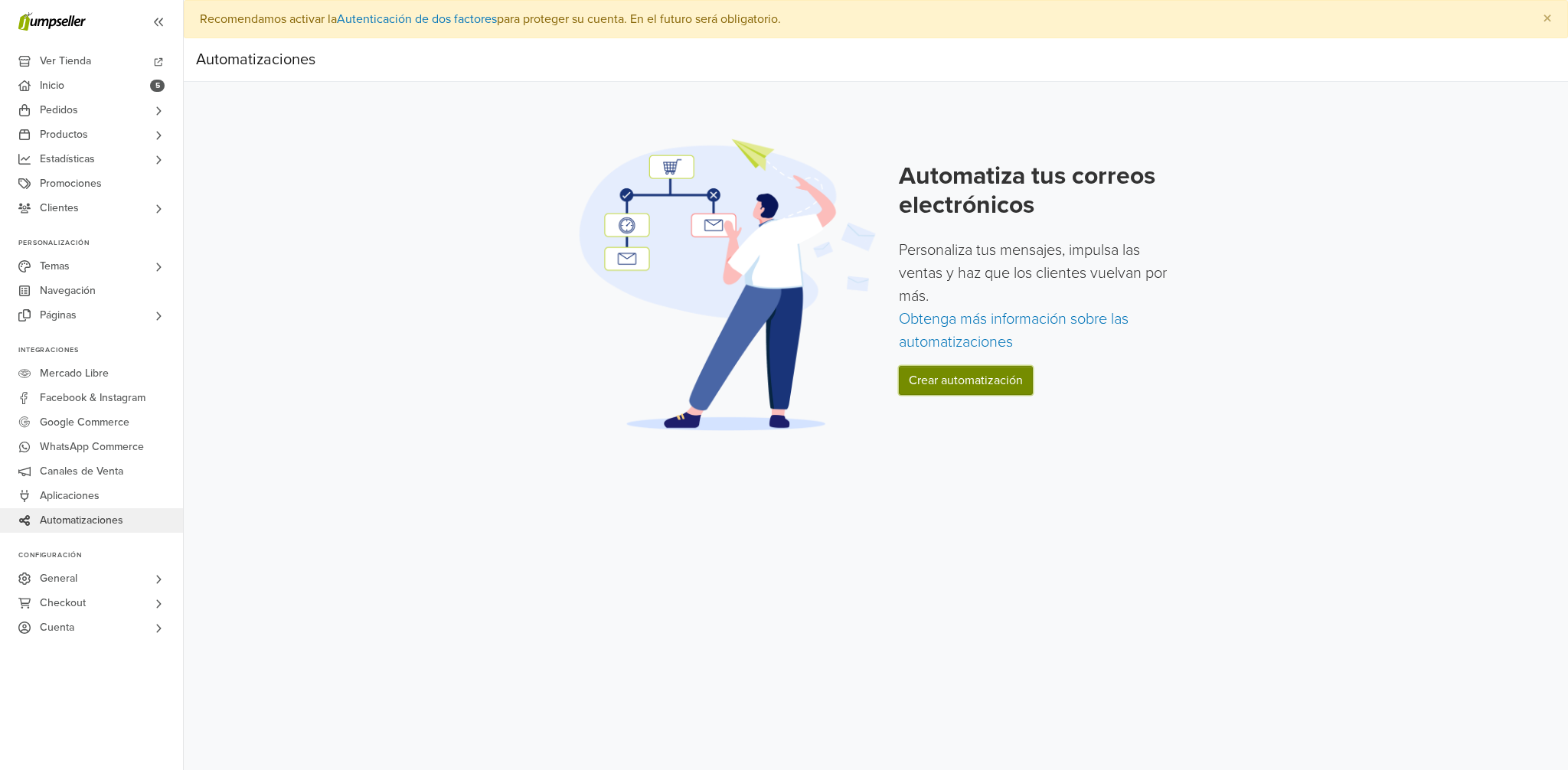
click at [950, 389] on link "Crear automatización" at bounding box center [965, 381] width 134 height 29
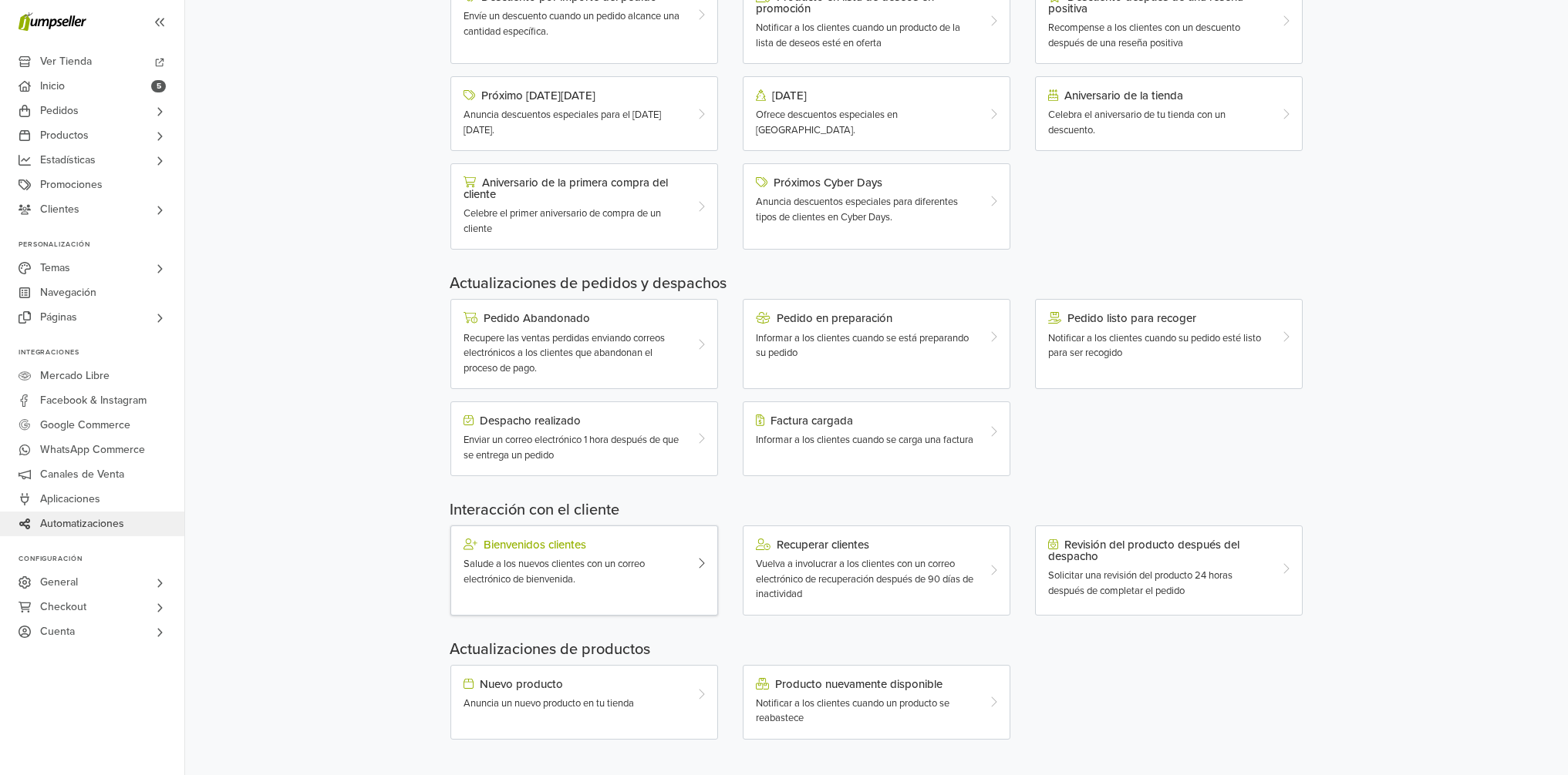
scroll to position [248, 0]
click at [625, 554] on div "Bienvenidos clientes Salude a los nuevos clientes con un correo electrónico de …" at bounding box center [573, 561] width 243 height 48
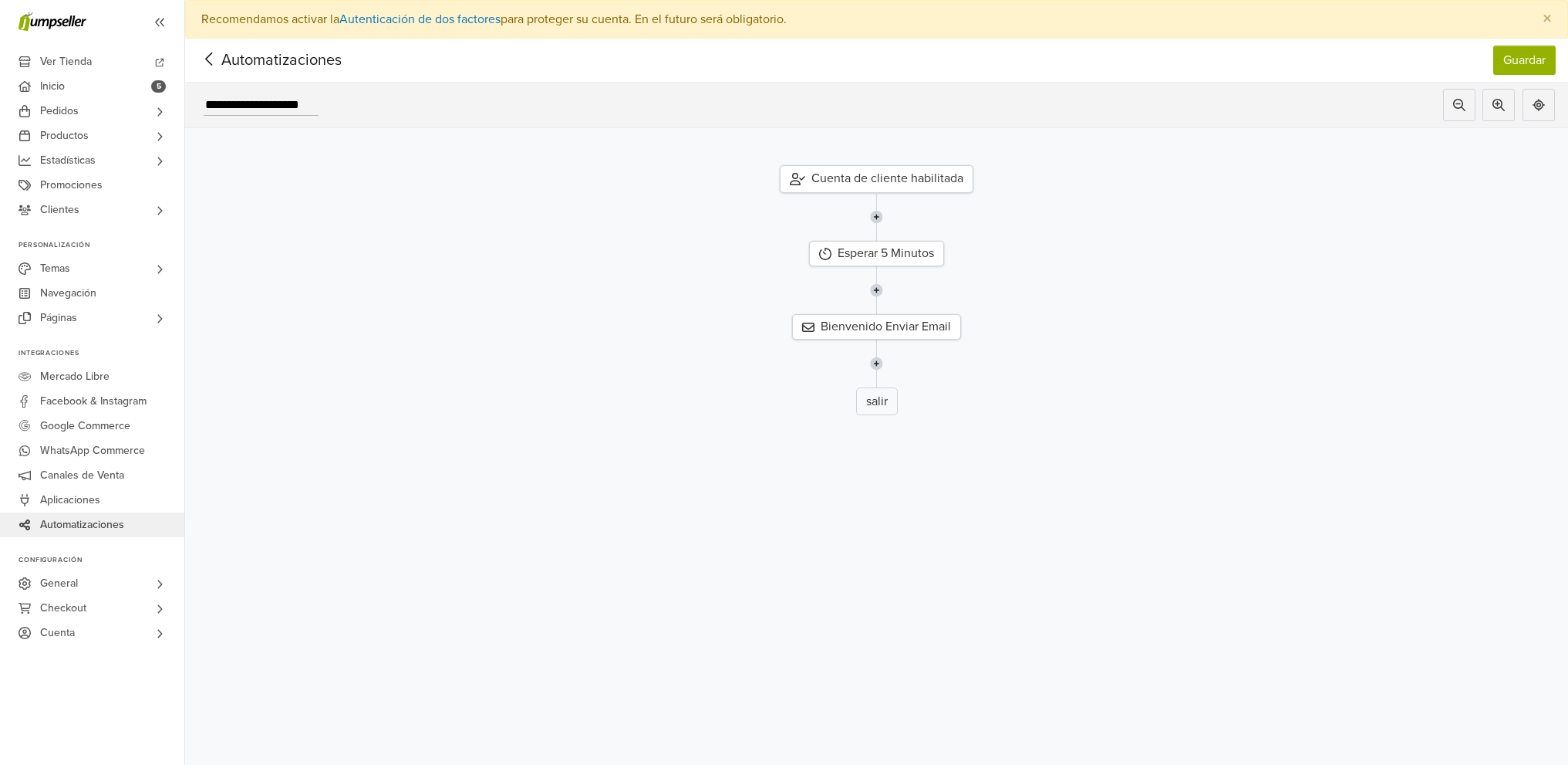
click at [886, 185] on div "Cuenta de cliente habilitada" at bounding box center [877, 178] width 193 height 28
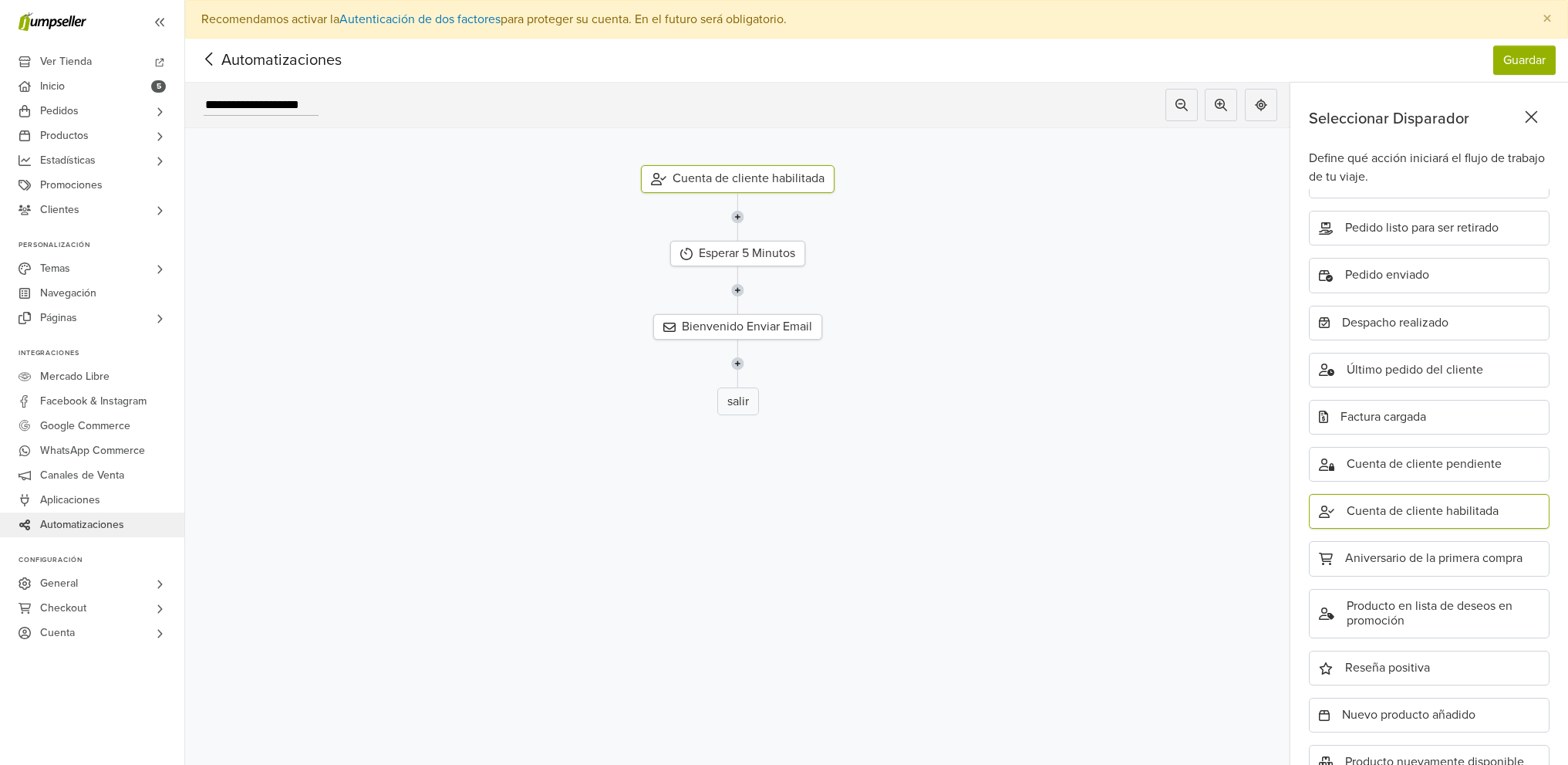
scroll to position [288, 0]
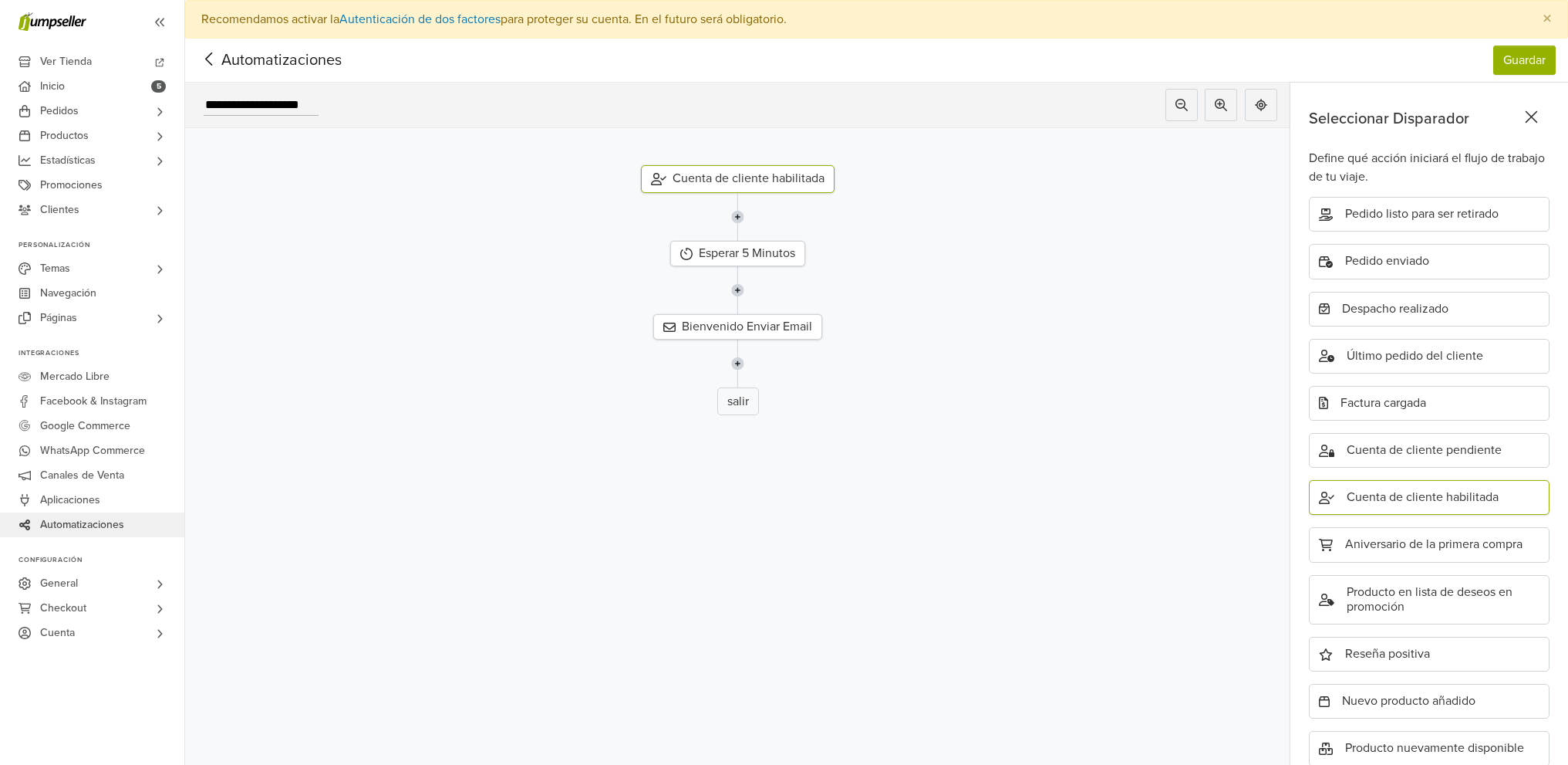
click at [770, 183] on div "Cuenta de cliente habilitada" at bounding box center [738, 178] width 193 height 28
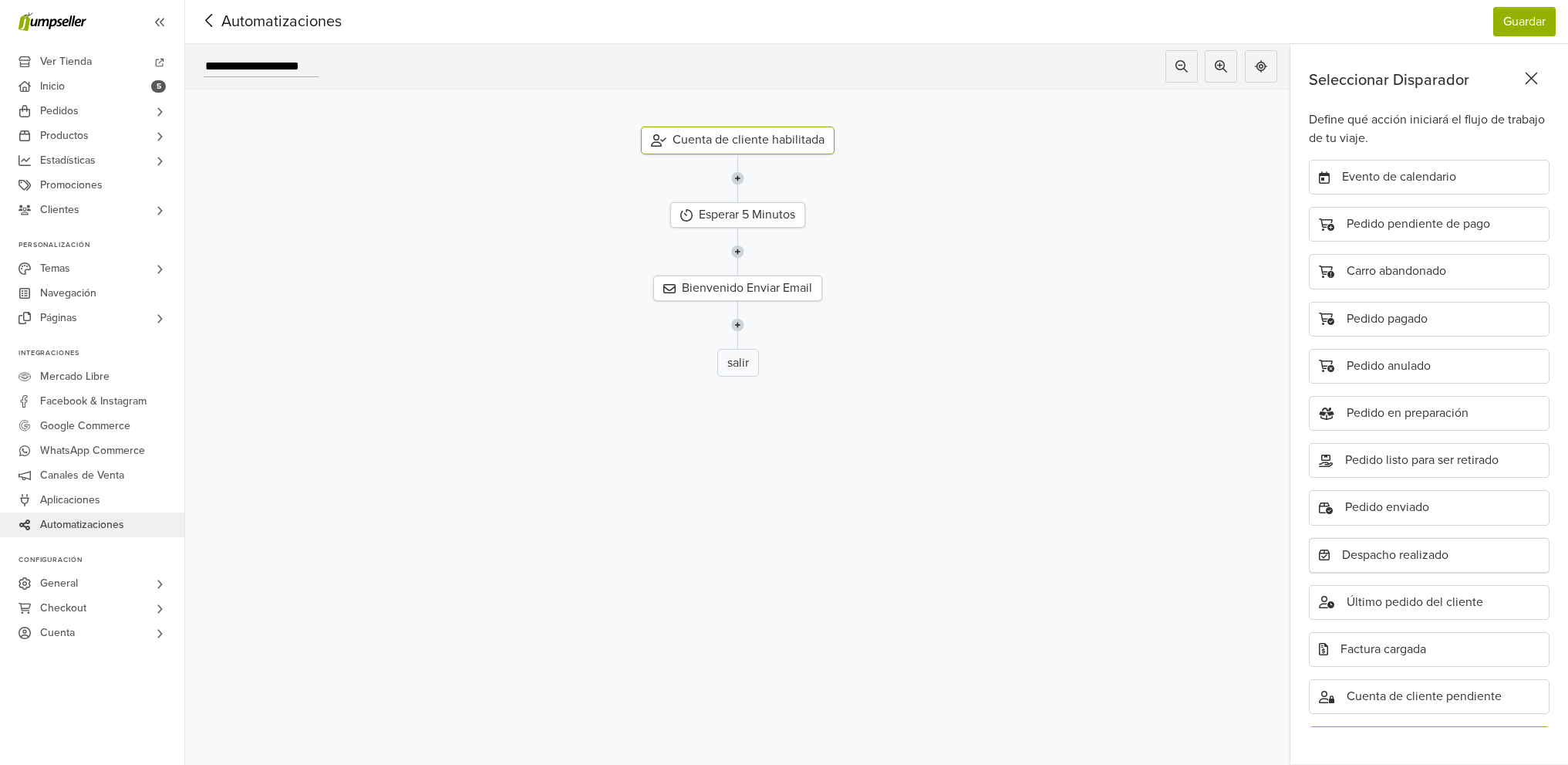
scroll to position [0, 0]
click at [1402, 318] on div "Pedido pagado" at bounding box center [1429, 322] width 241 height 35
click at [753, 208] on div "Esperar 5 Minutos" at bounding box center [737, 215] width 135 height 25
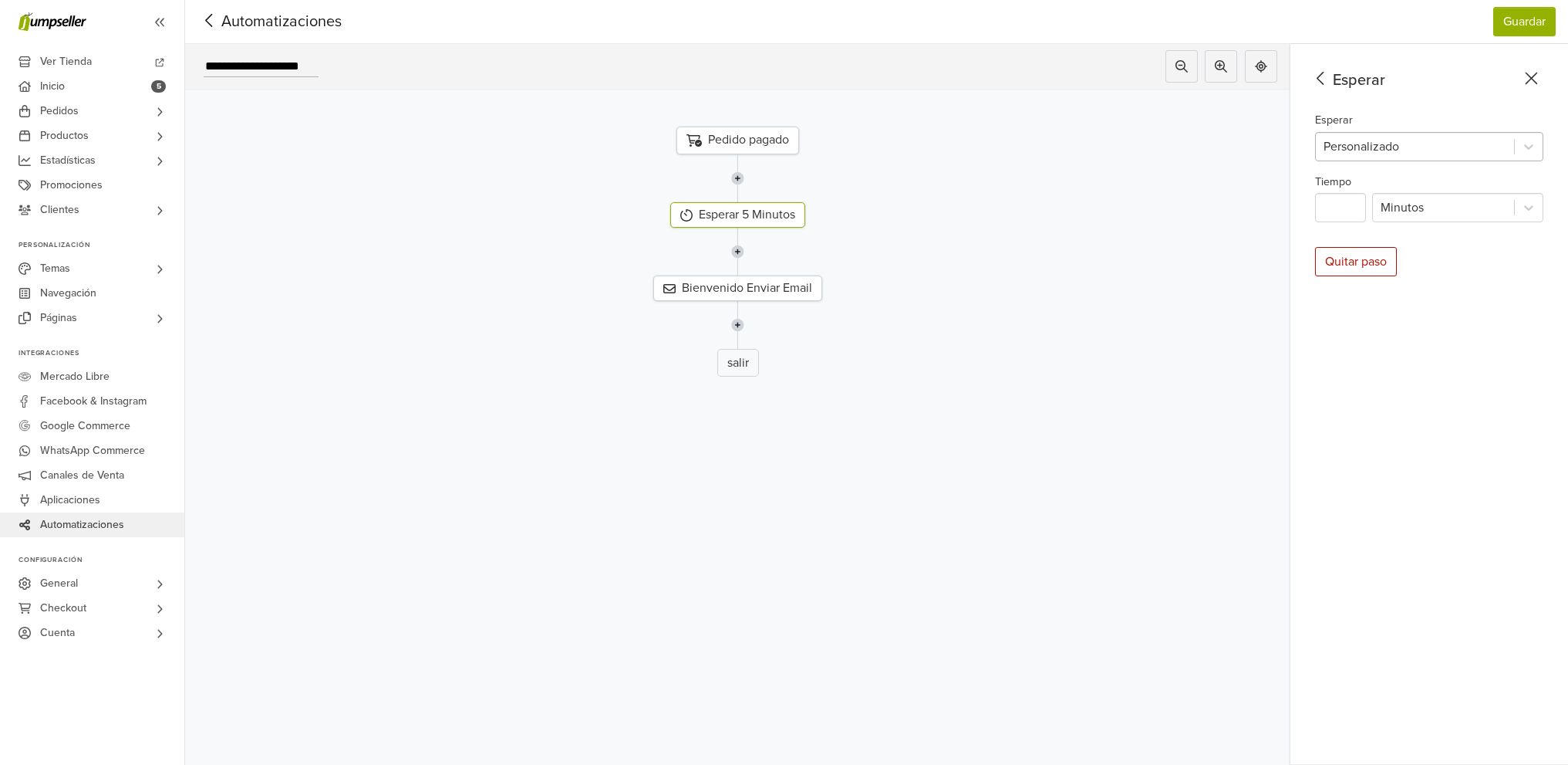
click at [1501, 142] on div at bounding box center [1415, 147] width 183 height 21
click at [1469, 136] on div at bounding box center [1415, 147] width 183 height 21
click at [772, 279] on div "Bienvenido Enviar Email" at bounding box center [738, 288] width 169 height 25
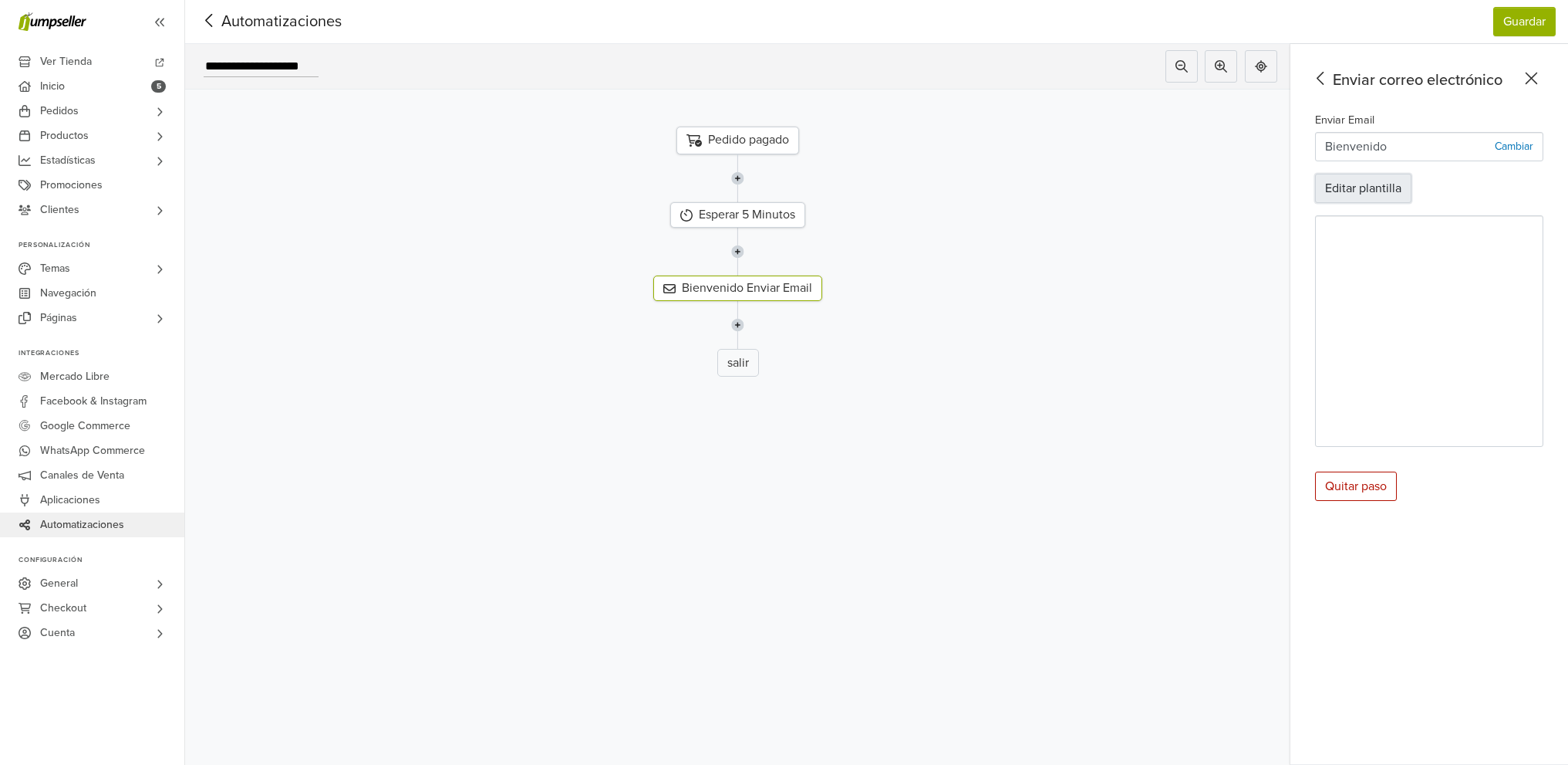
click at [1393, 178] on button "Editar plantilla" at bounding box center [1363, 188] width 97 height 30
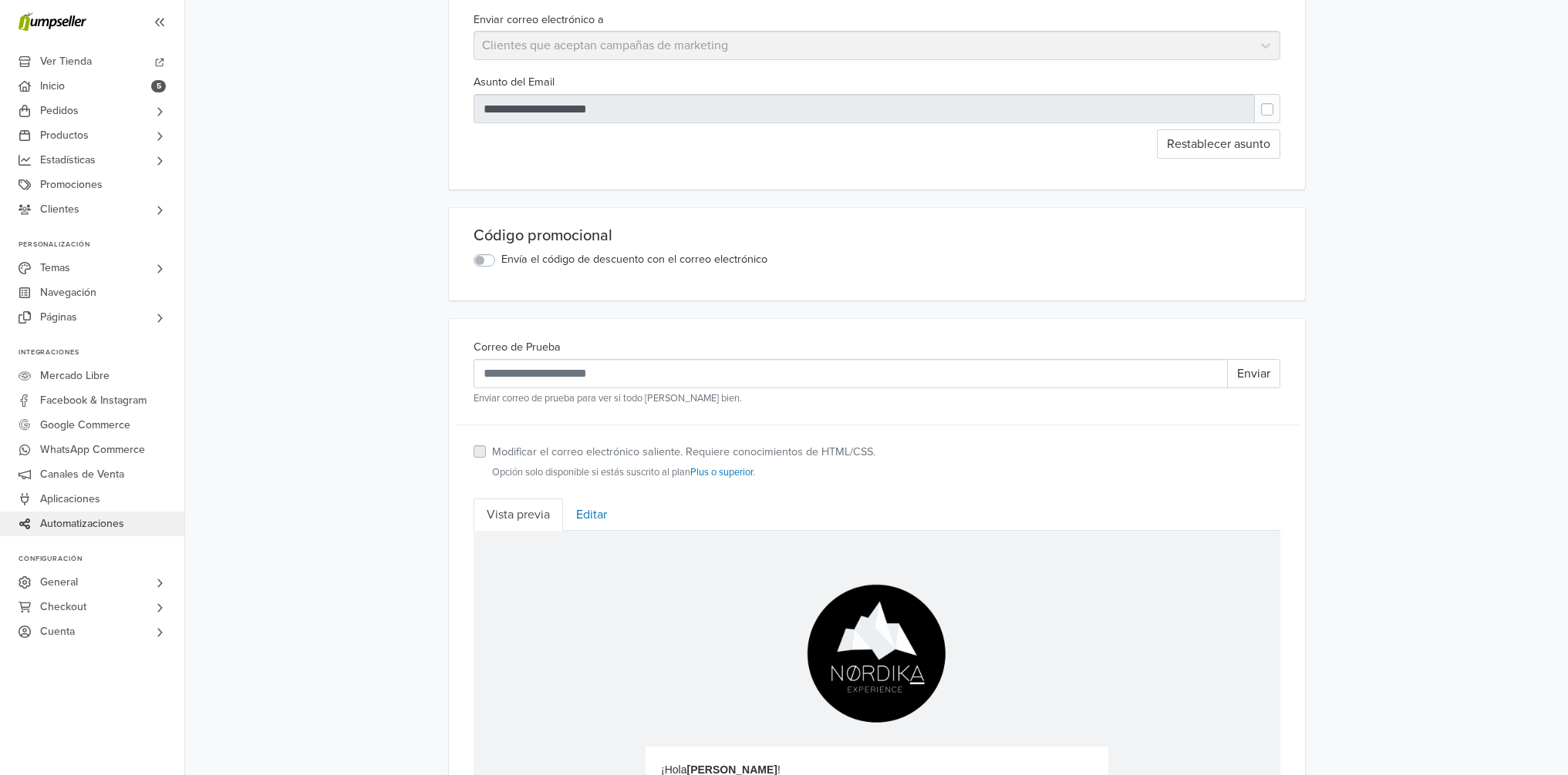
scroll to position [193, 0]
click at [501, 259] on label "Envía el código de descuento con el correo electrónico" at bounding box center [634, 259] width 266 height 17
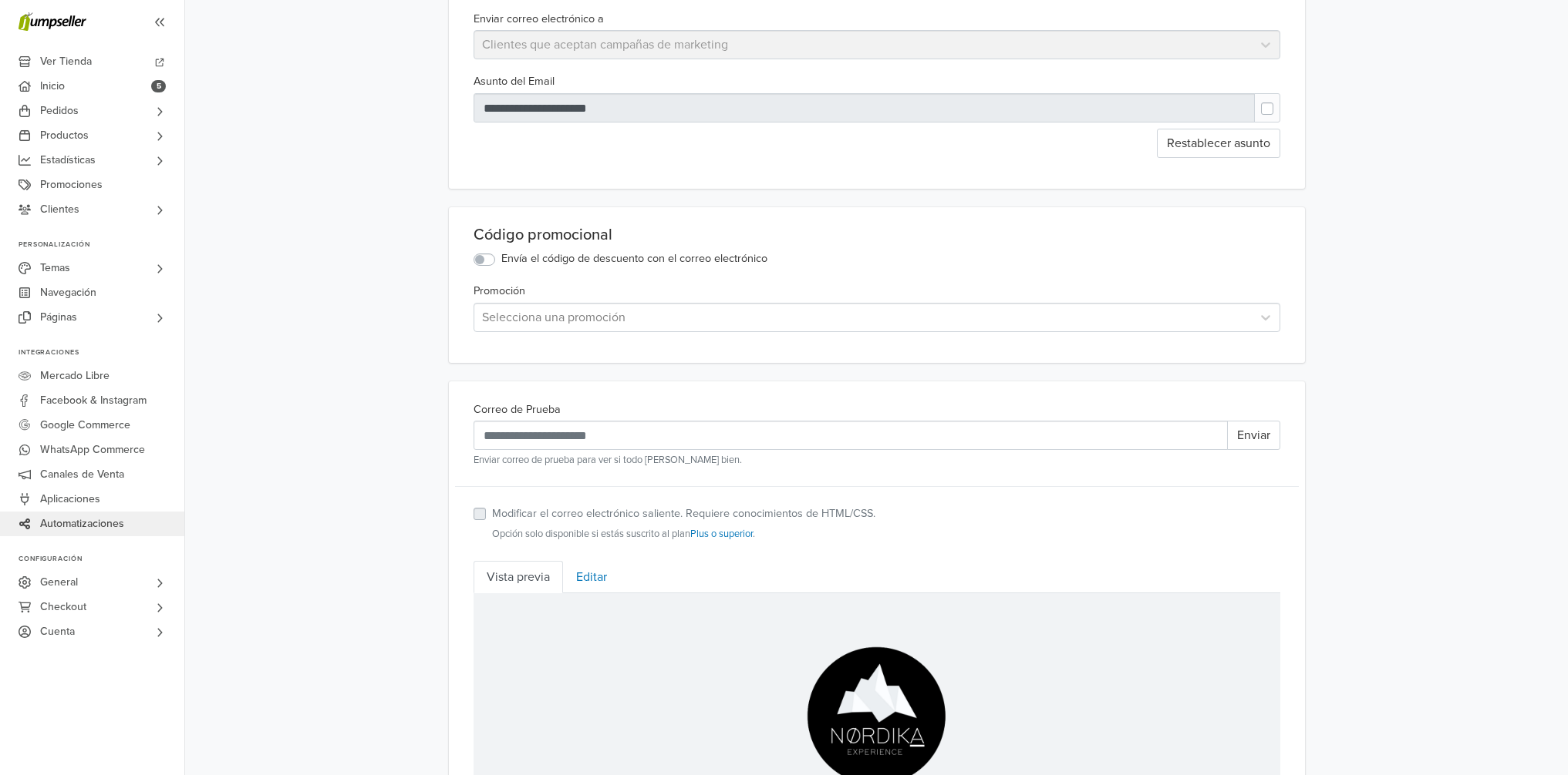
click at [615, 318] on div at bounding box center [862, 318] width 762 height 21
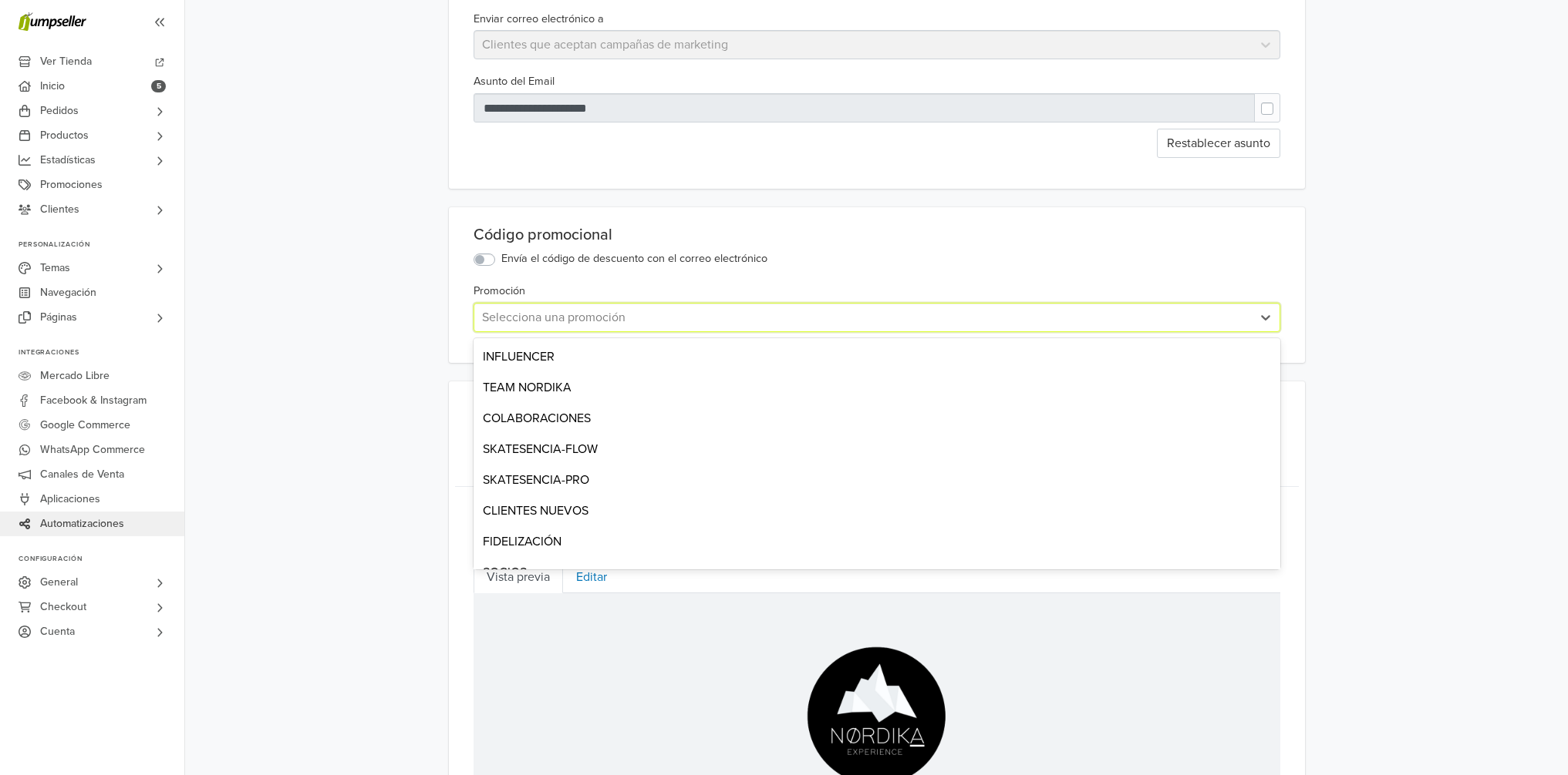
click at [615, 318] on div at bounding box center [862, 318] width 762 height 21
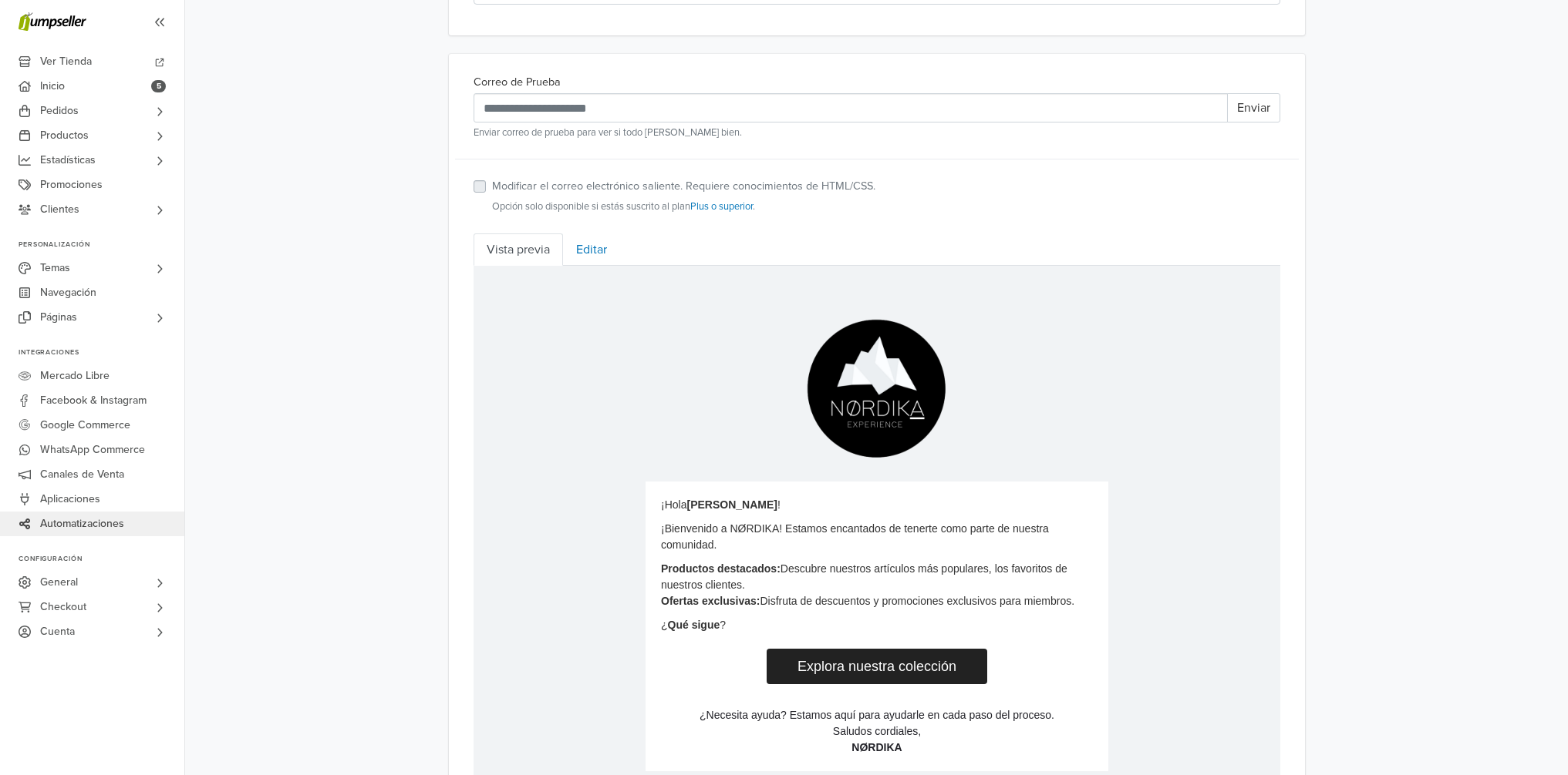
click at [902, 526] on p "¡Bienvenido a NØRDIKA! Estamos encantados de tenerte como parte de nuestra comu…" at bounding box center [876, 536] width 432 height 32
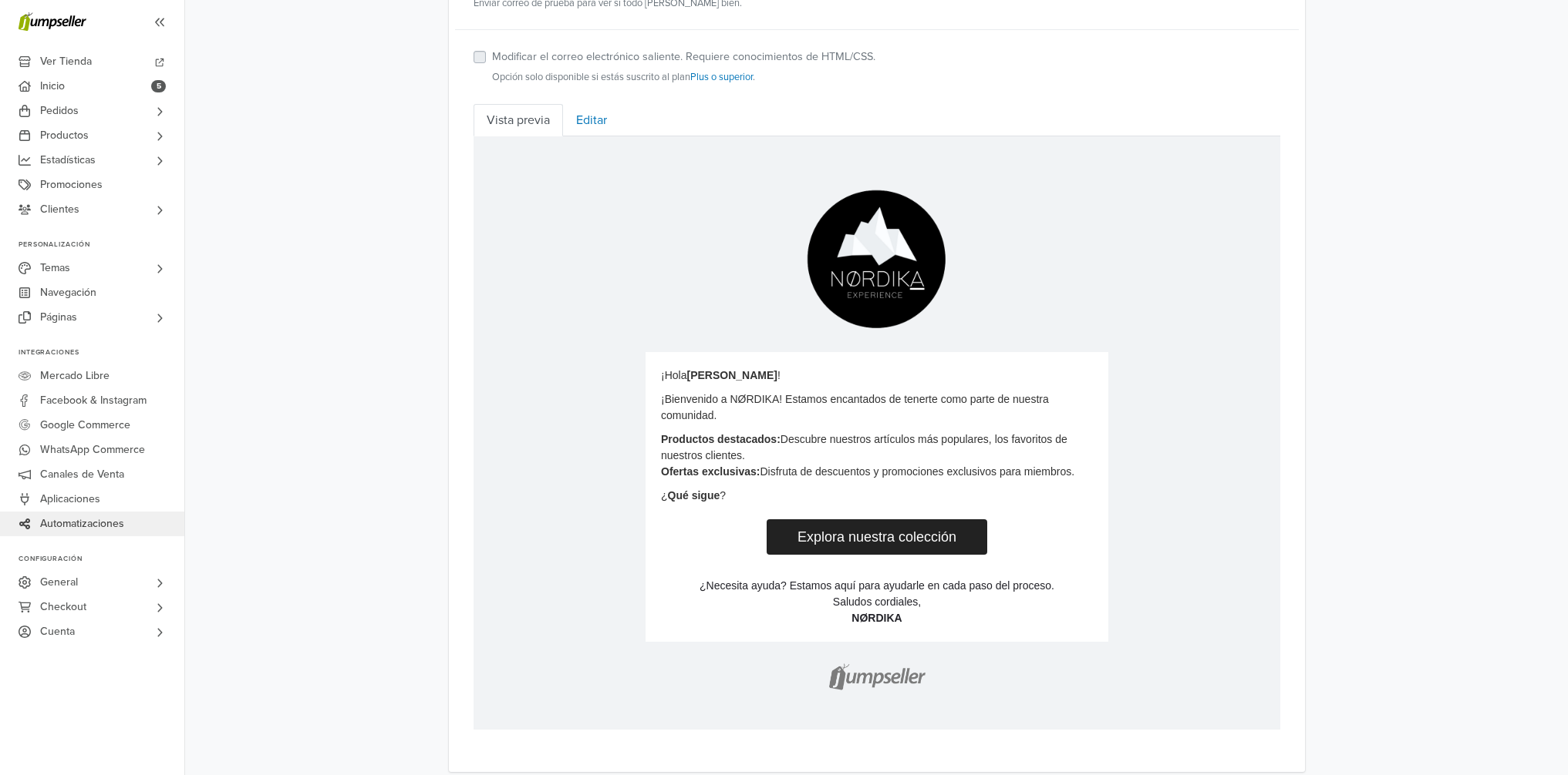
scroll to position [667, 0]
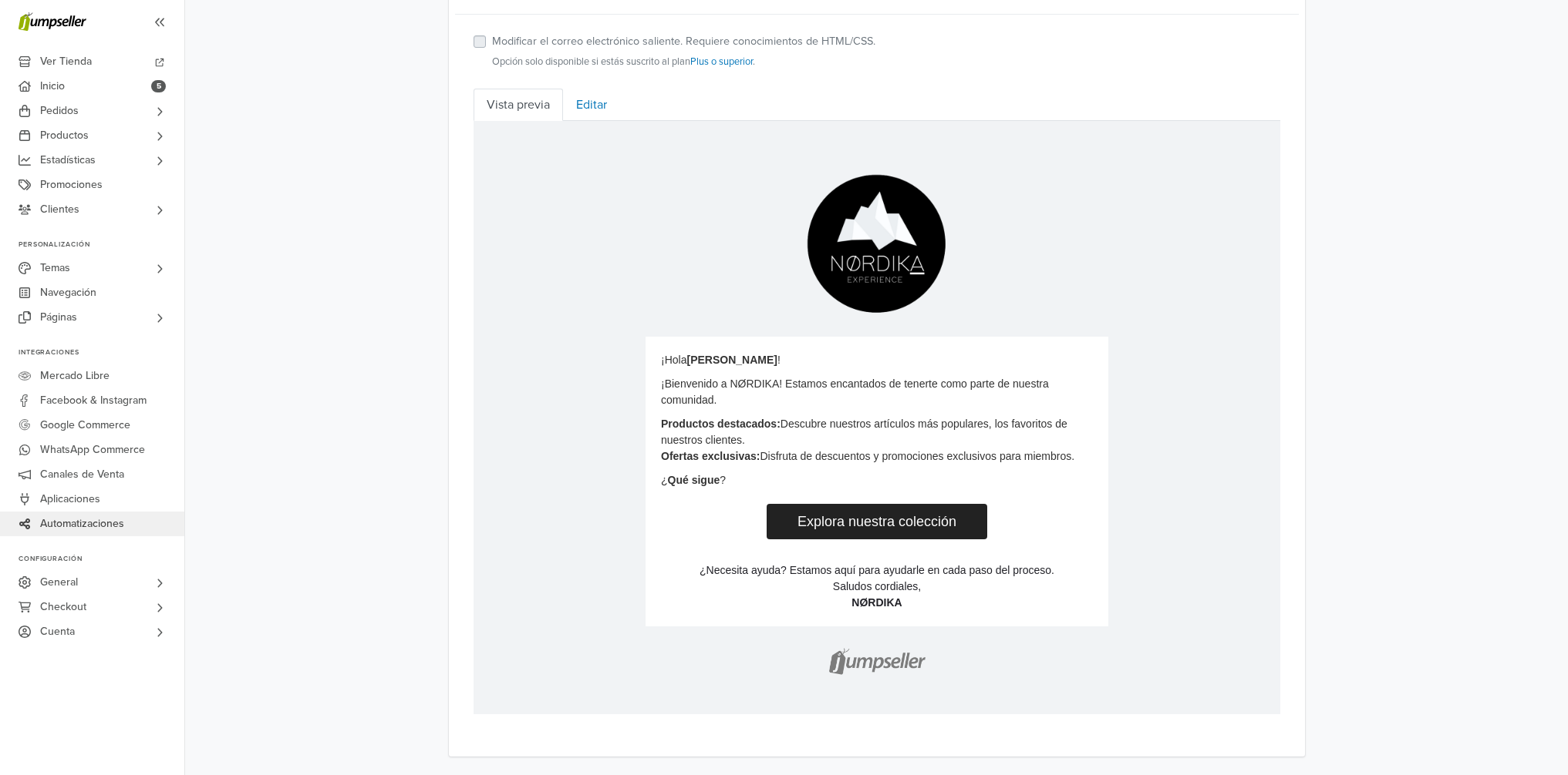
click at [868, 490] on td "Explora nuestra colección" at bounding box center [876, 521] width 463 height 66
click at [798, 453] on p "Productos destacados: Descubre nuestros artículos más populares, los favoritos …" at bounding box center [876, 439] width 432 height 48
drag, startPoint x: 749, startPoint y: 473, endPoint x: 721, endPoint y: 478, distance: 28.4
click at [748, 473] on p "¿ Qué sigue ?" at bounding box center [876, 480] width 432 height 16
click at [720, 479] on p "¿ Qué sigue ?" at bounding box center [876, 480] width 432 height 16
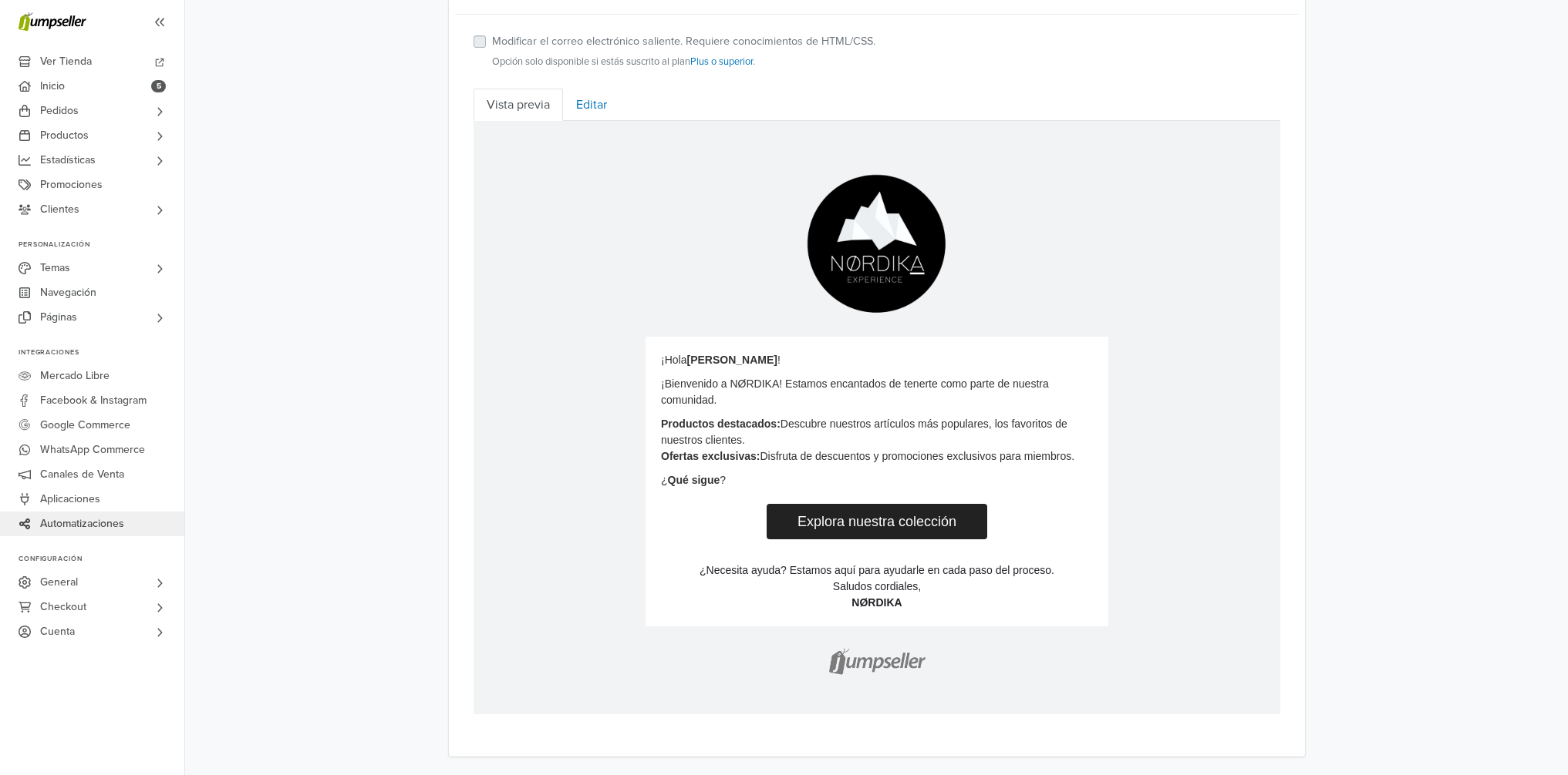
click at [726, 480] on p "¿ Qué sigue ?" at bounding box center [876, 480] width 432 height 16
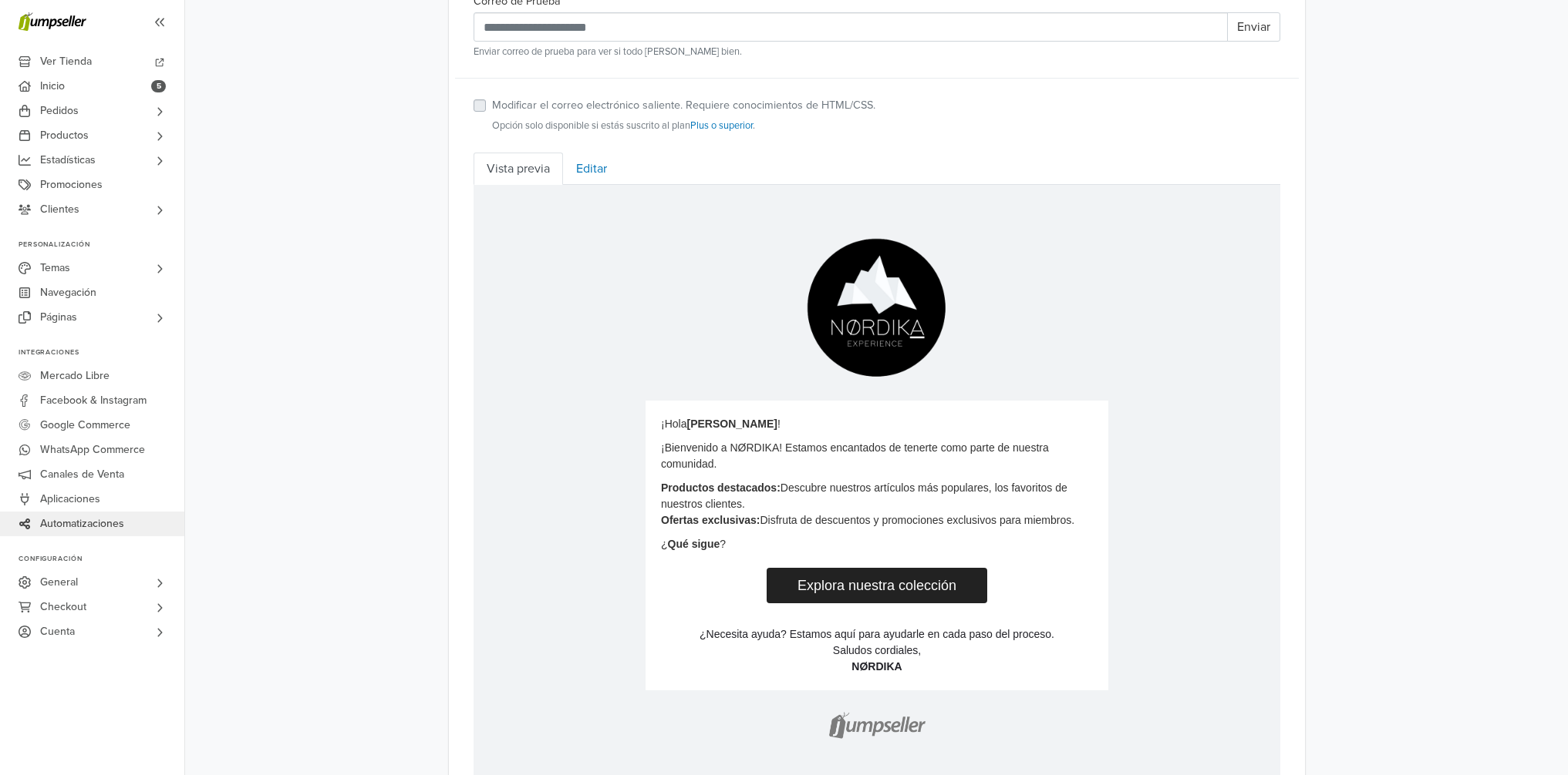
scroll to position [393, 0]
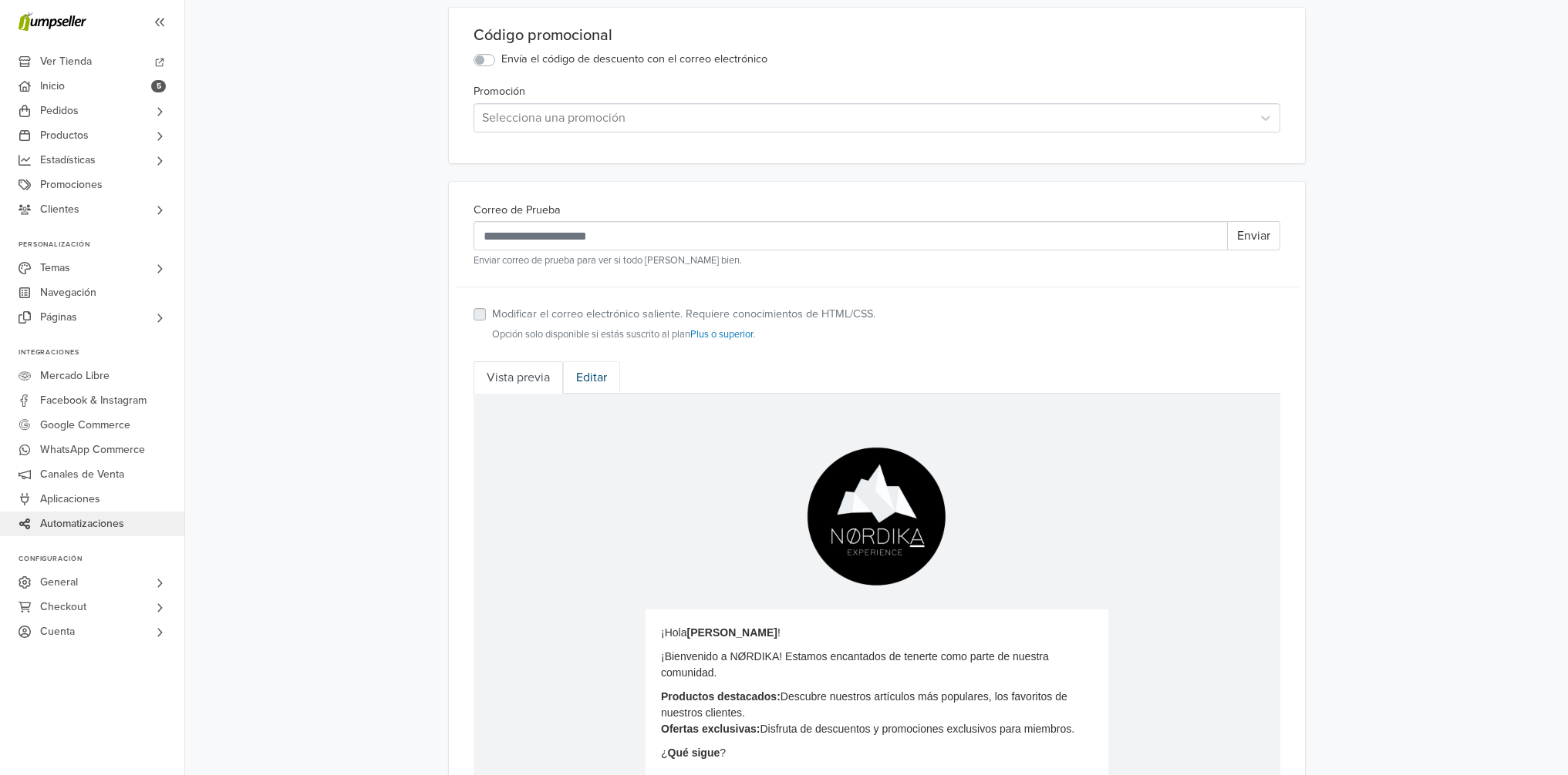
click at [592, 379] on link "Editar" at bounding box center [592, 378] width 57 height 32
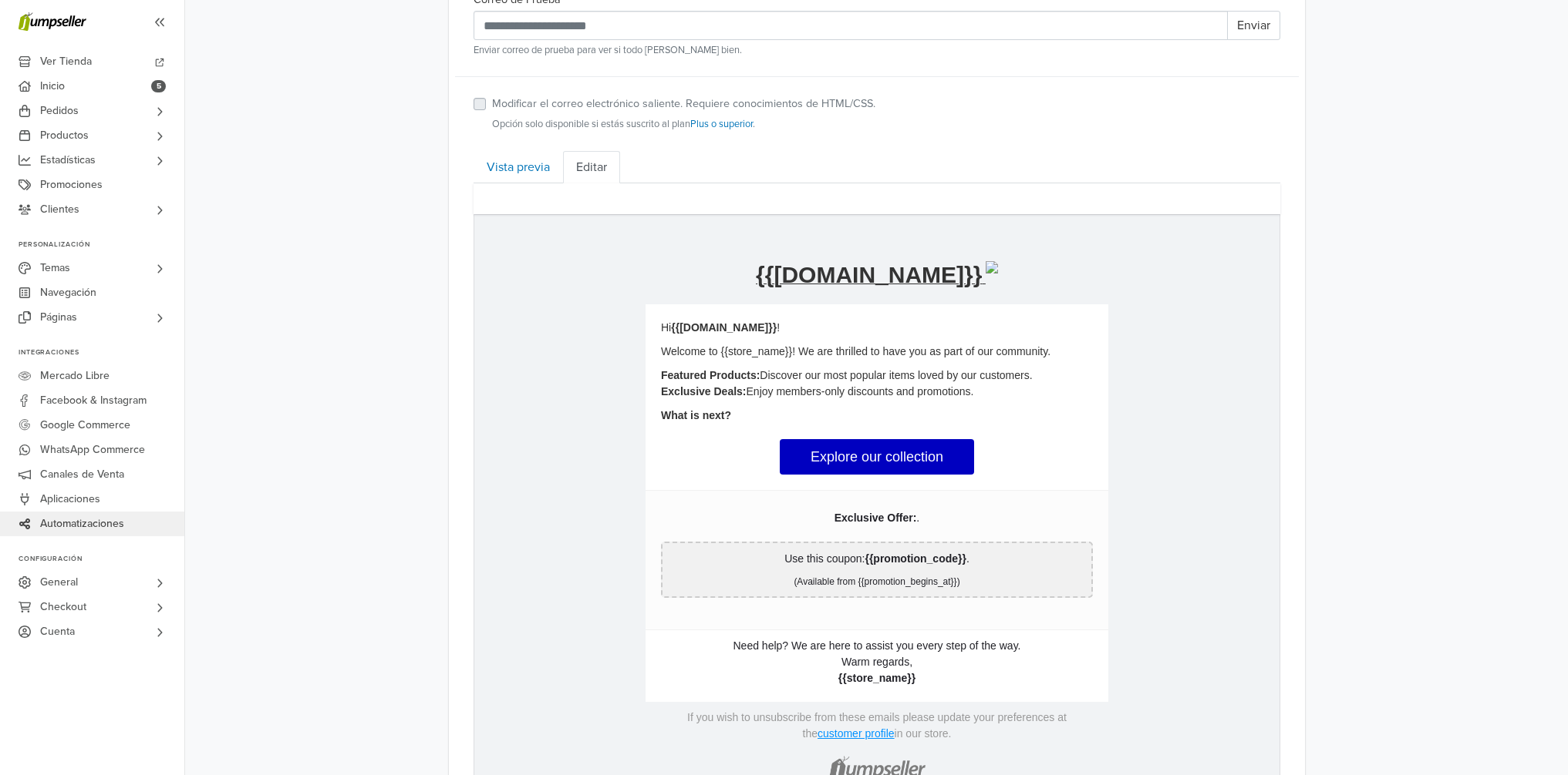
scroll to position [604, 0]
click at [893, 454] on link "Explore our collection" at bounding box center [876, 456] width 194 height 36
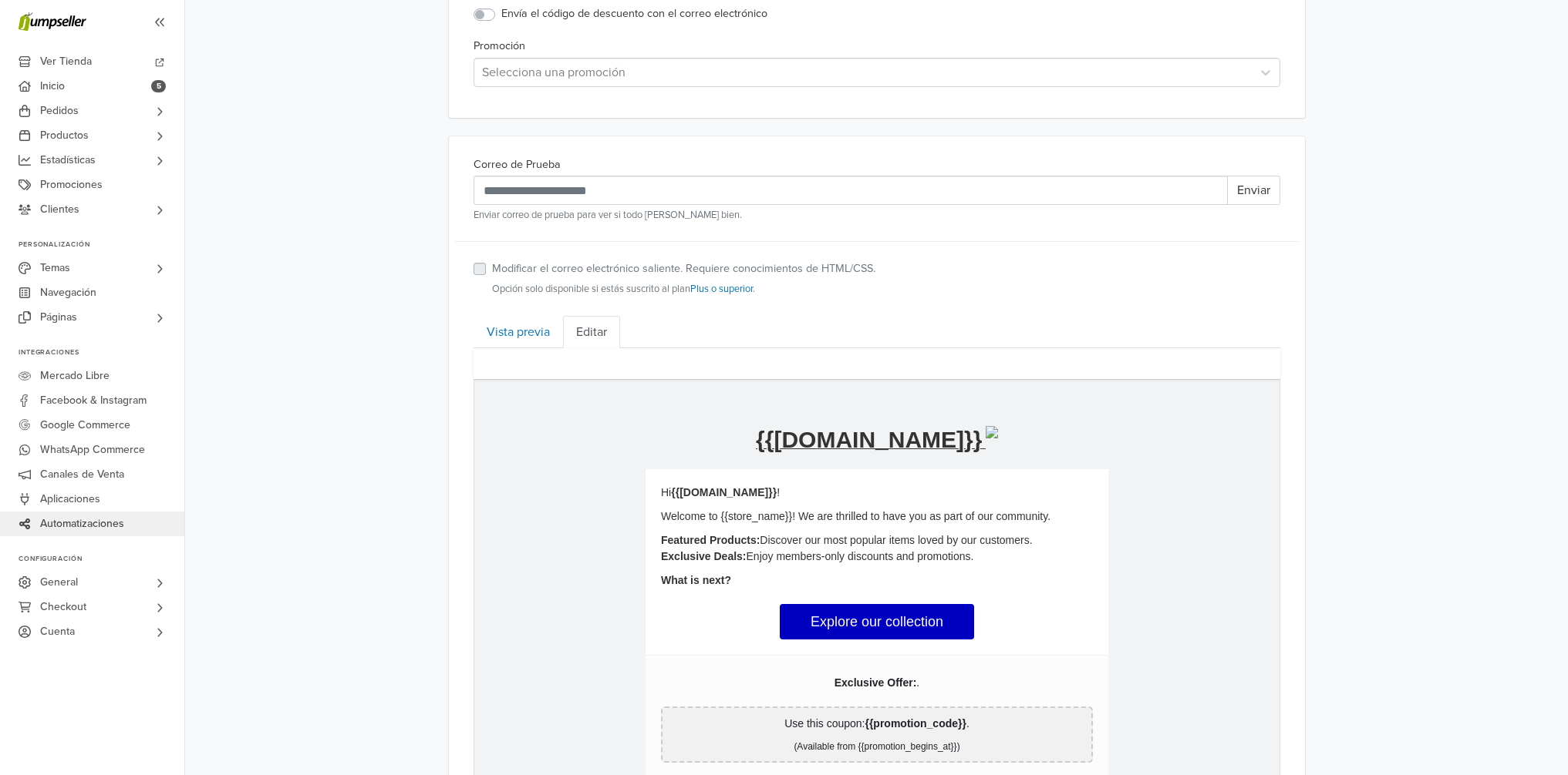
scroll to position [438, 0]
click at [532, 341] on link "Vista previa" at bounding box center [518, 333] width 90 height 32
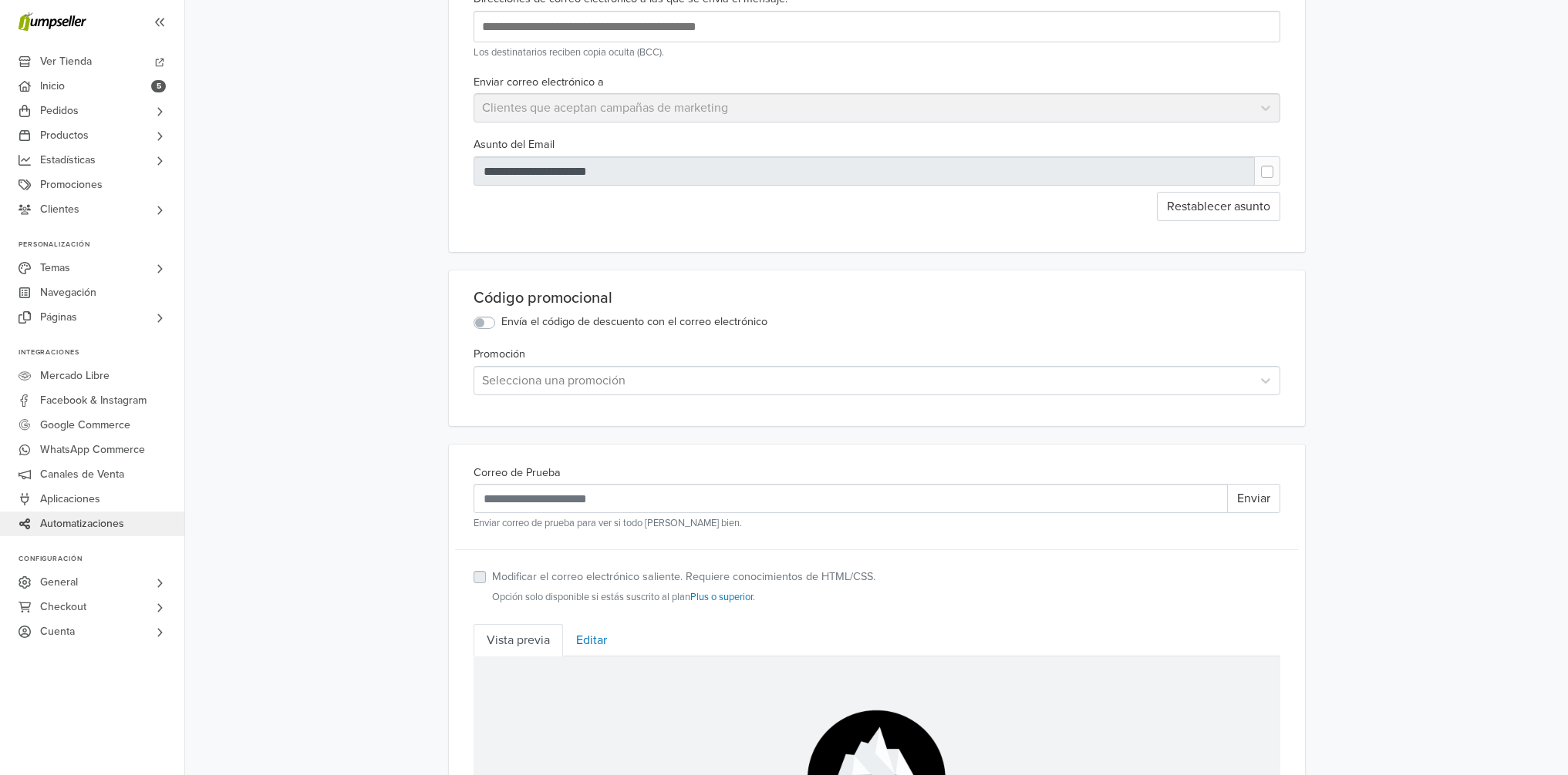
scroll to position [0, 0]
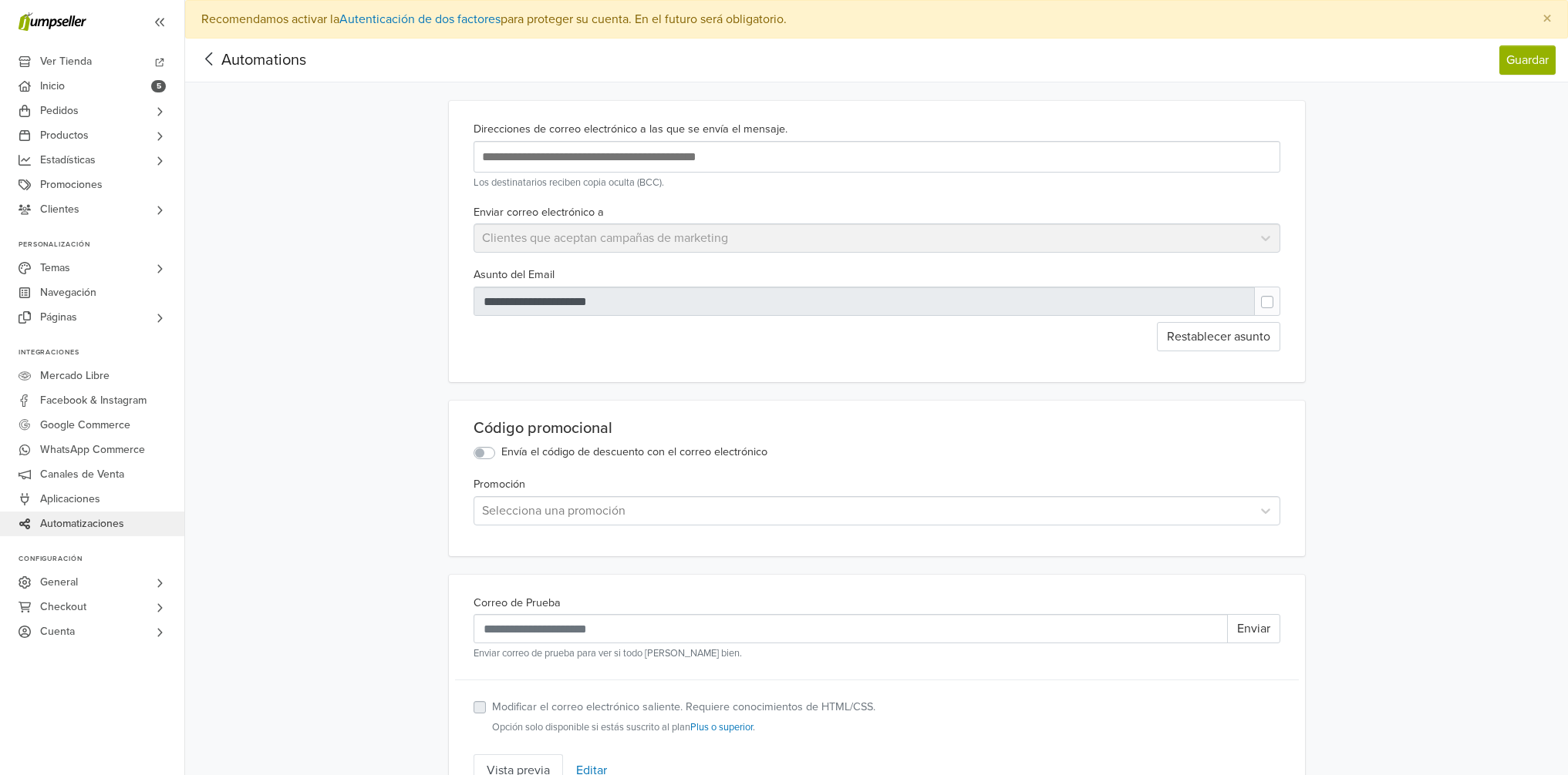
click at [78, 527] on span "Automatizaciones" at bounding box center [82, 524] width 84 height 25
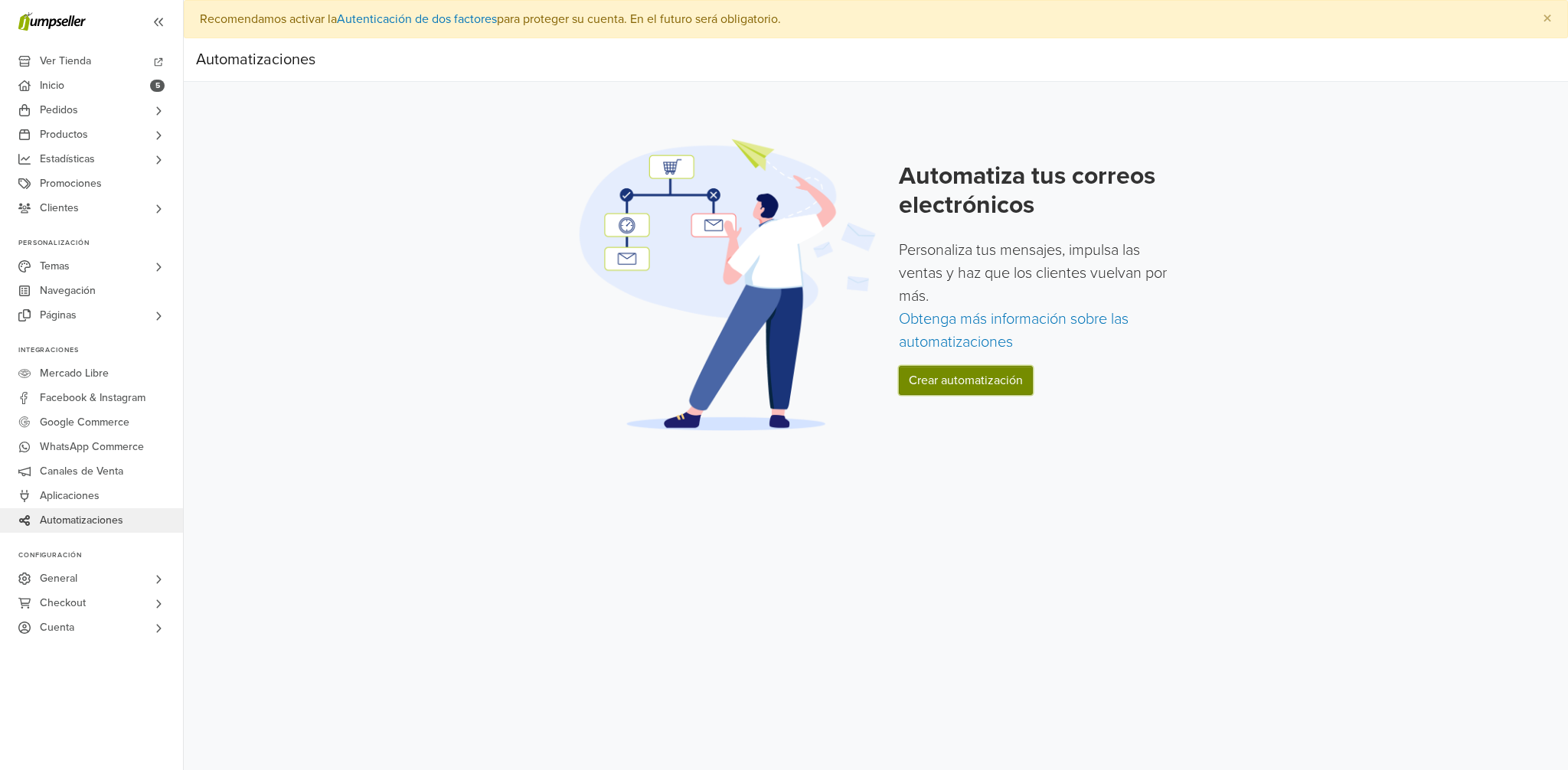
click at [990, 392] on link "Crear automatización" at bounding box center [965, 381] width 134 height 29
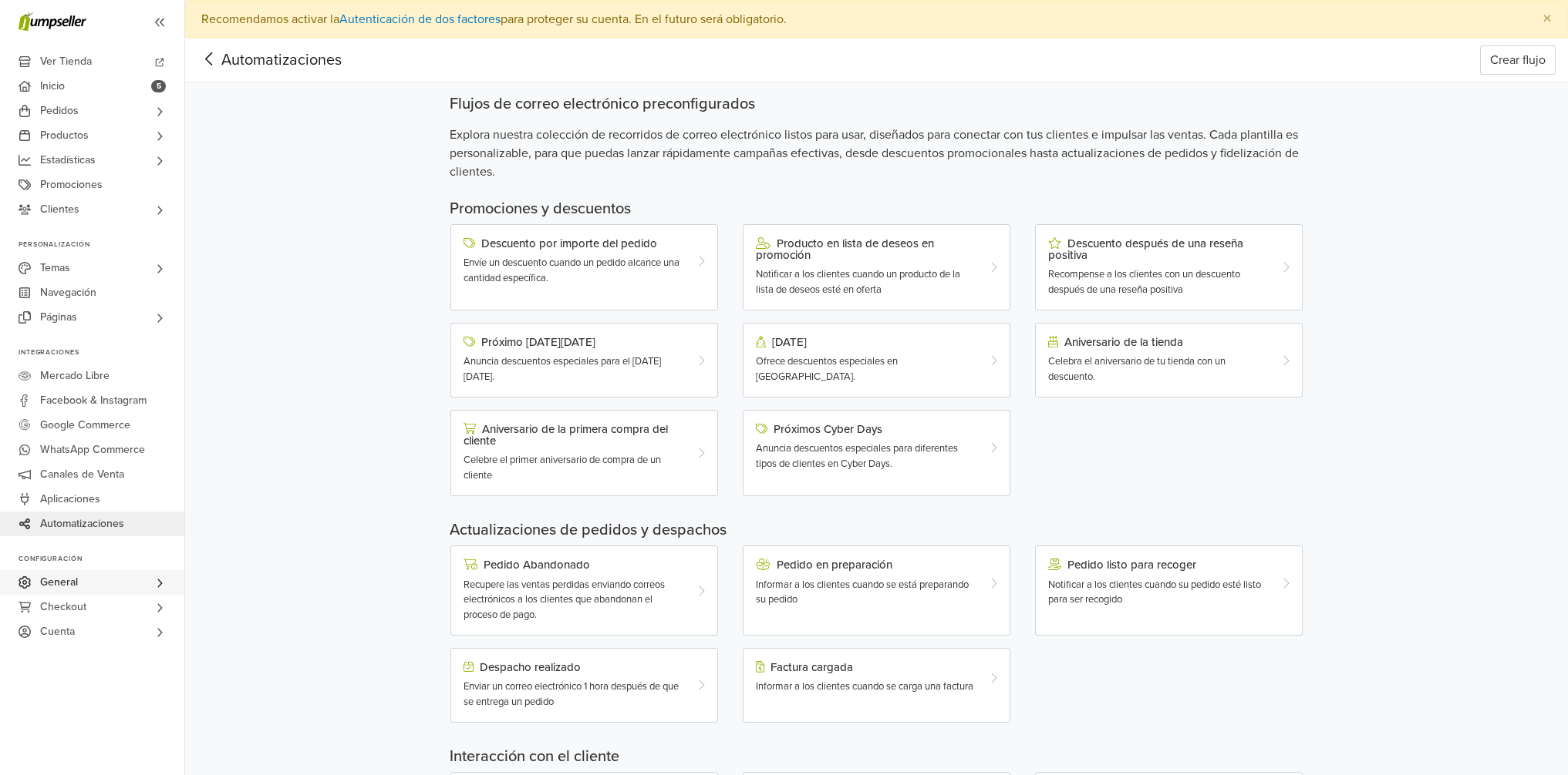
click at [123, 580] on link "General" at bounding box center [92, 583] width 184 height 25
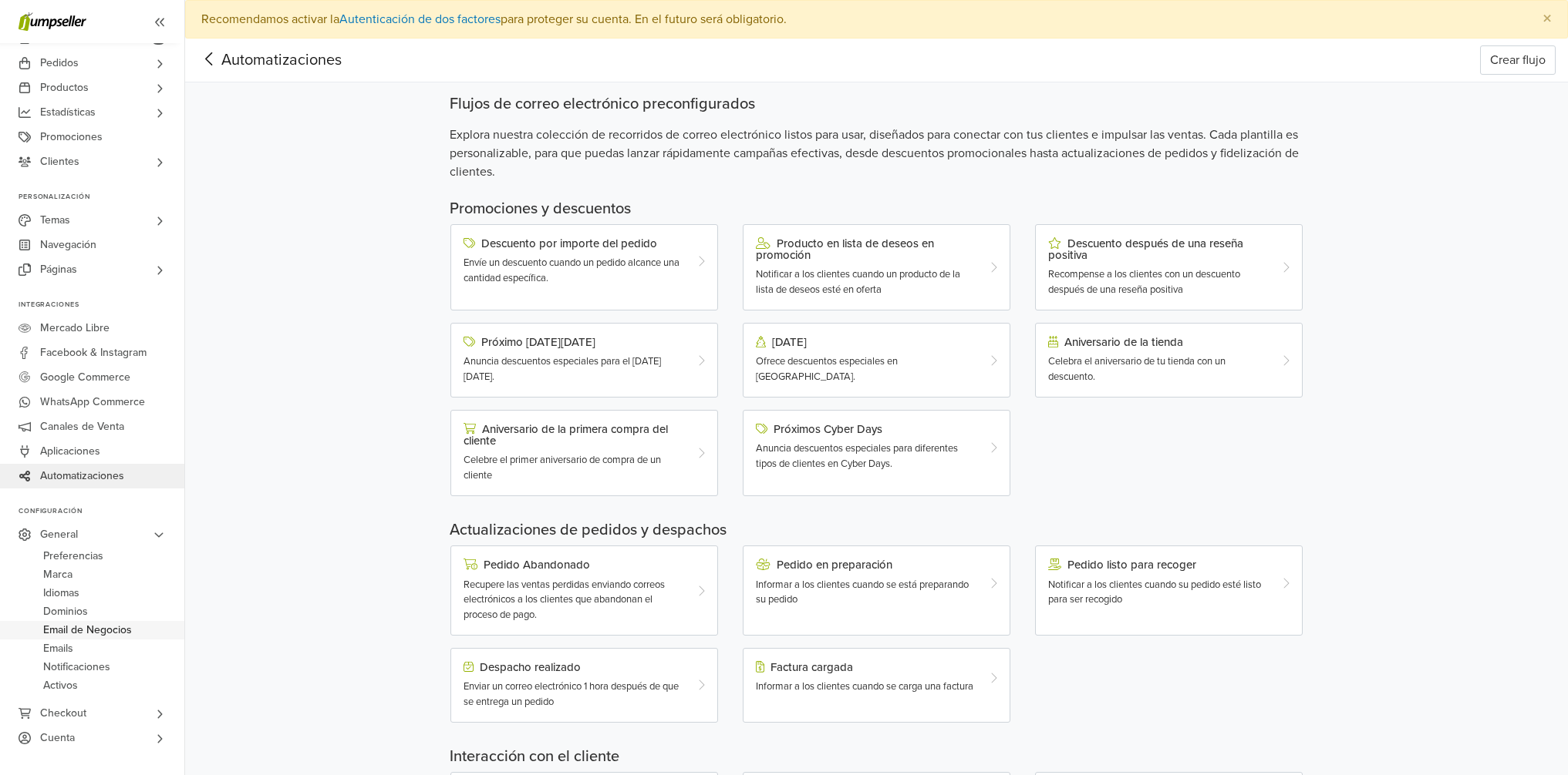
click at [91, 623] on span "Email de Negocios" at bounding box center [87, 630] width 89 height 19
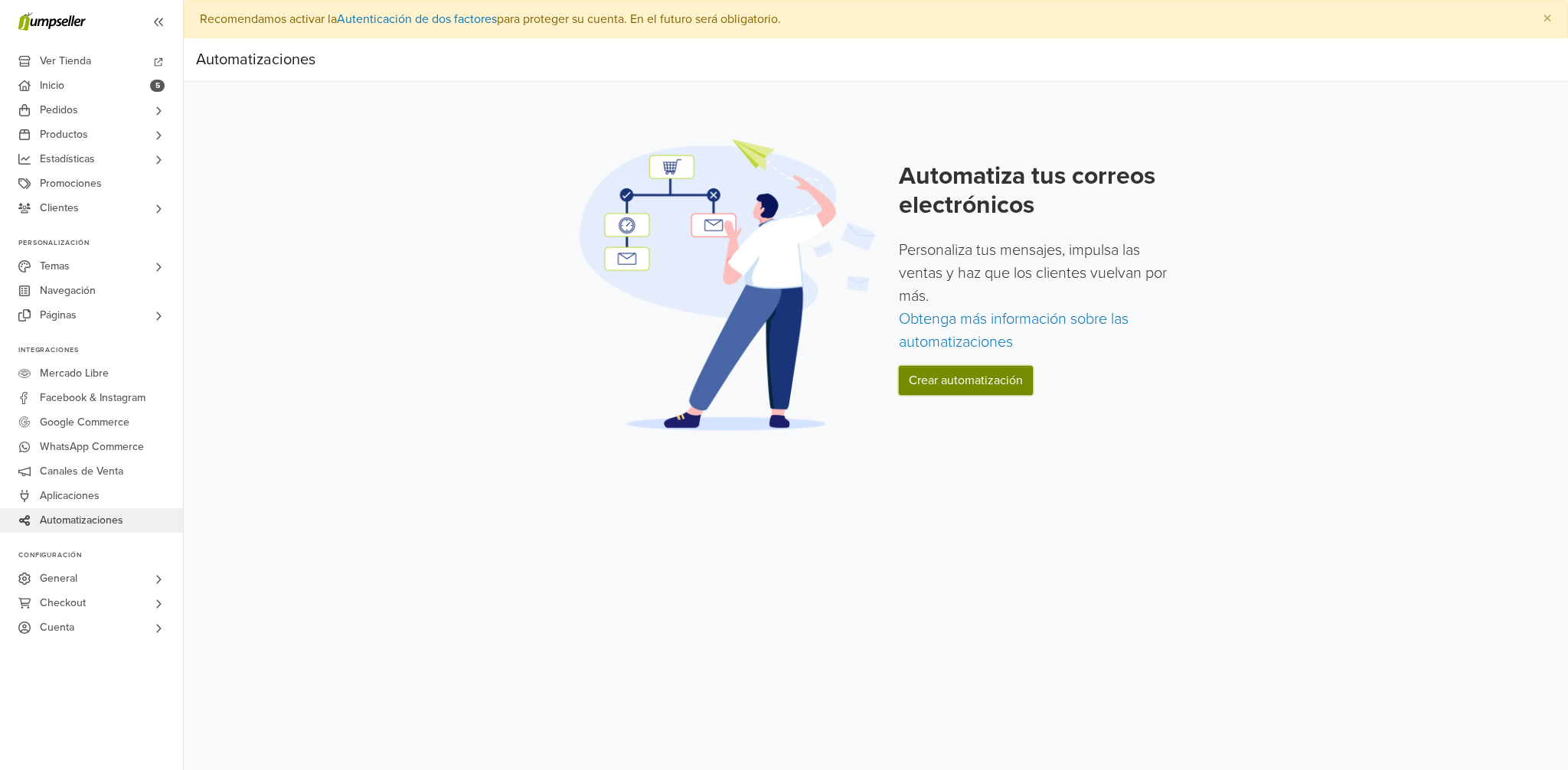
click at [952, 384] on link "Crear automatización" at bounding box center [965, 381] width 134 height 29
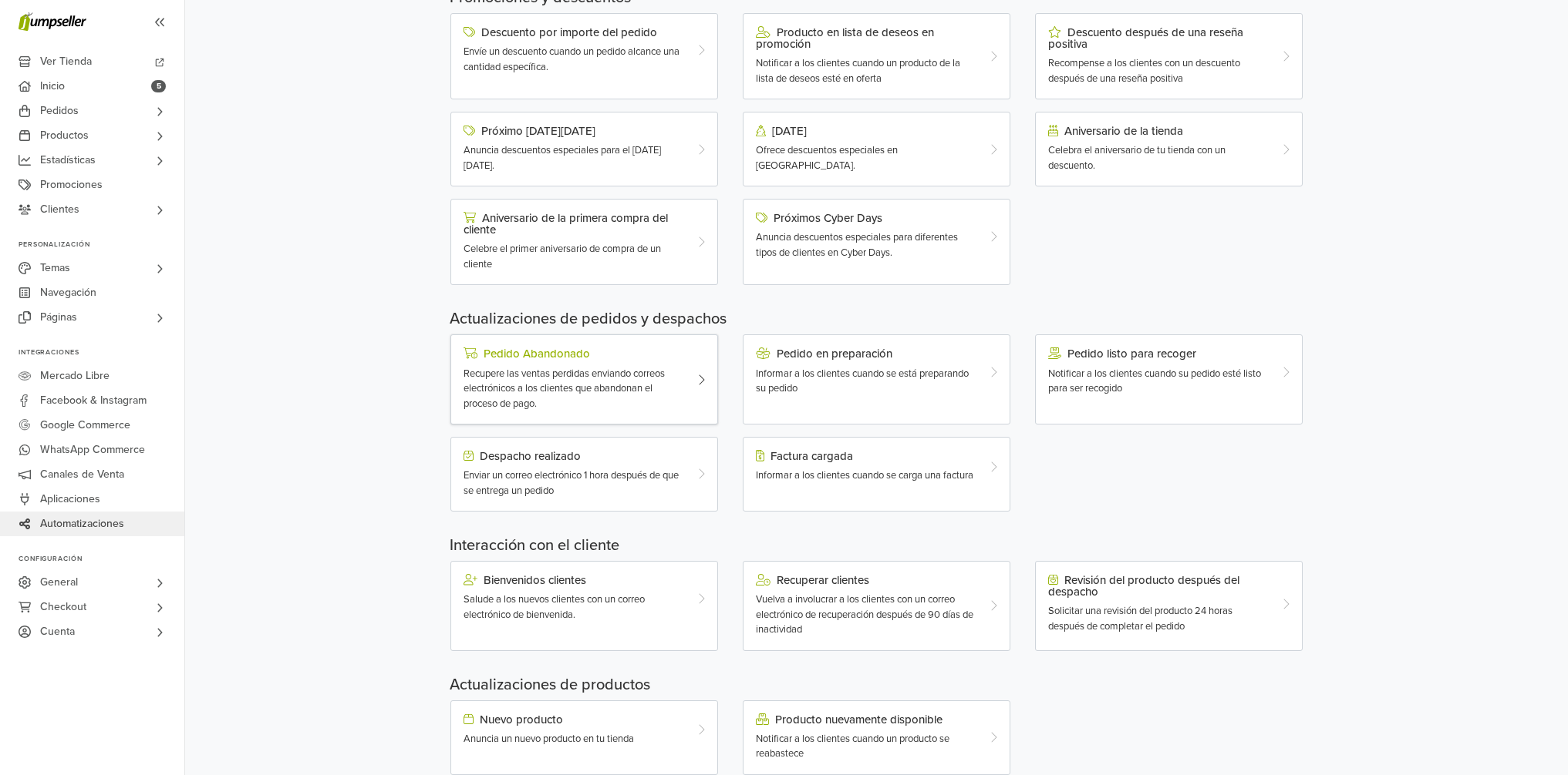
scroll to position [223, 0]
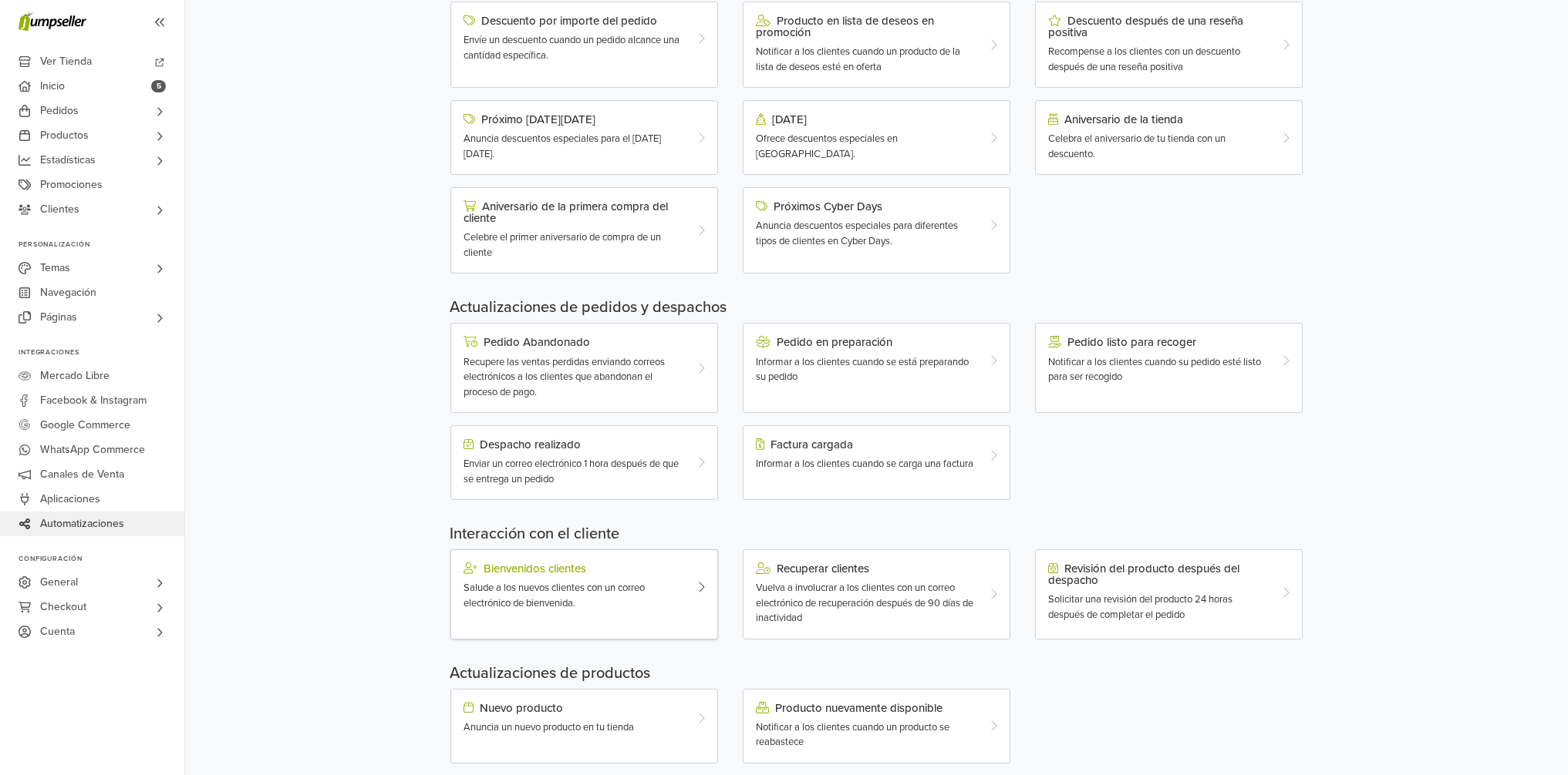
click at [530, 572] on div "Bienvenidos clientes" at bounding box center [573, 569] width 219 height 13
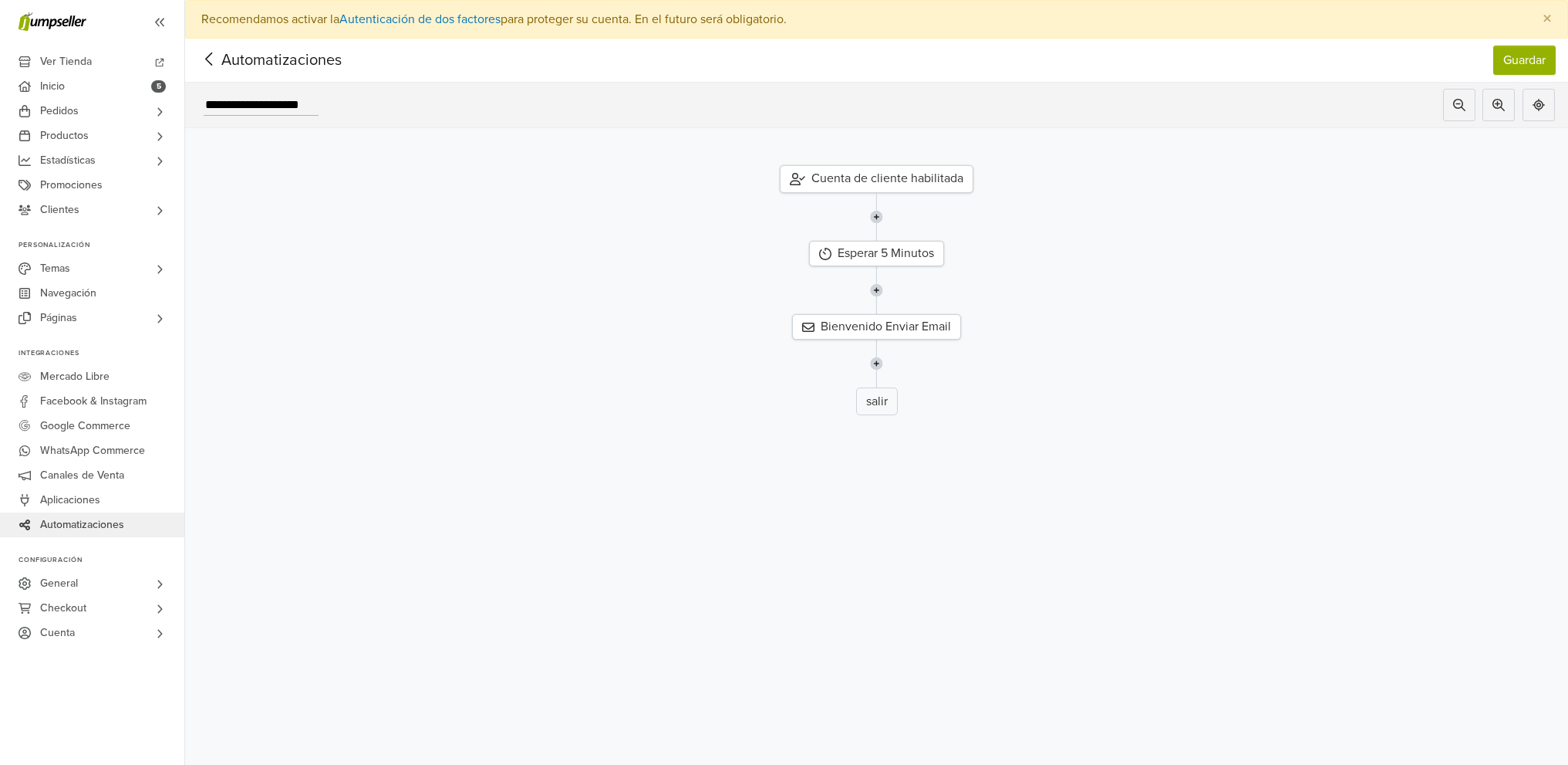
click at [934, 186] on div "Cuenta de cliente habilitada" at bounding box center [877, 178] width 193 height 28
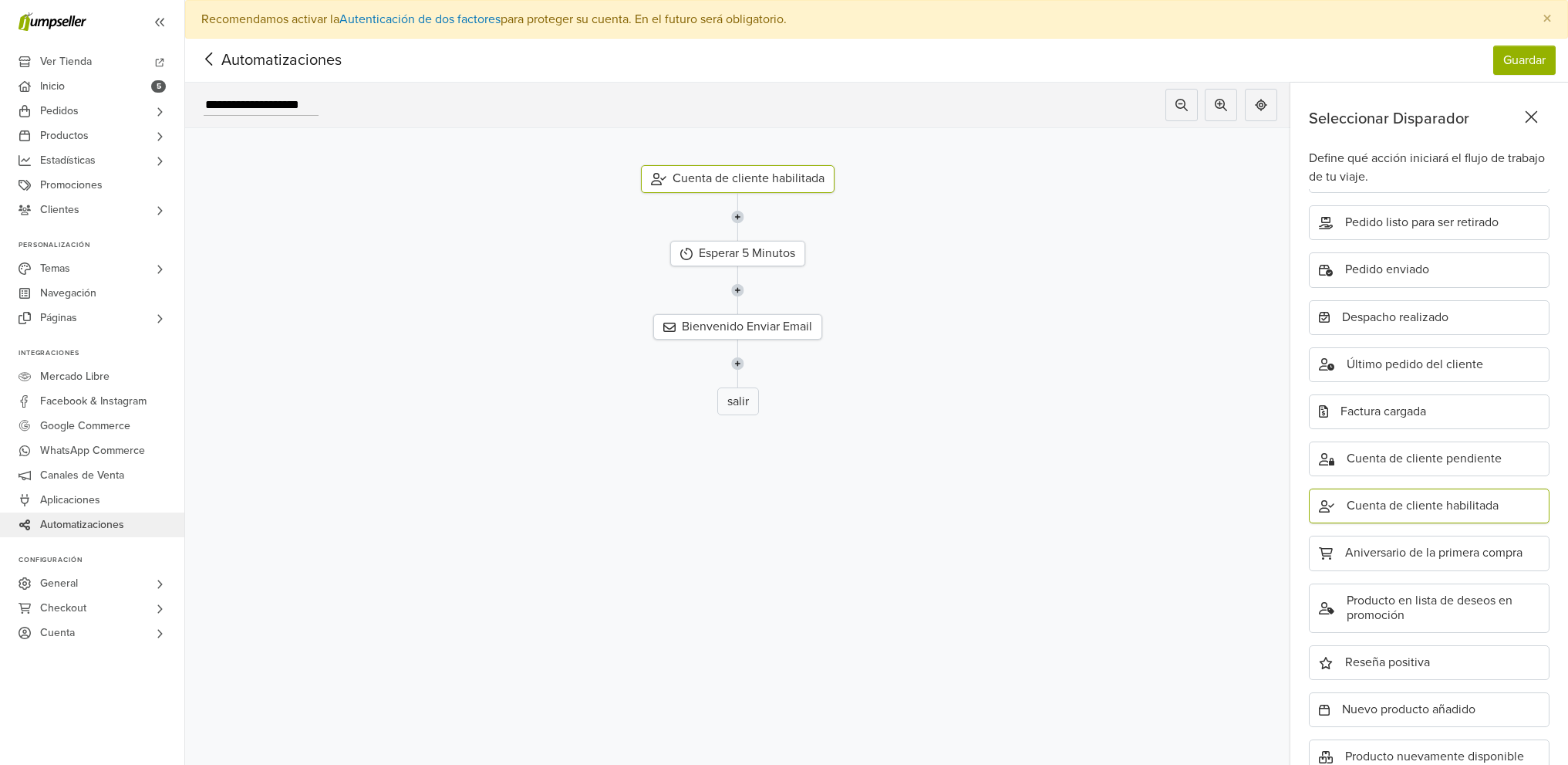
scroll to position [288, 0]
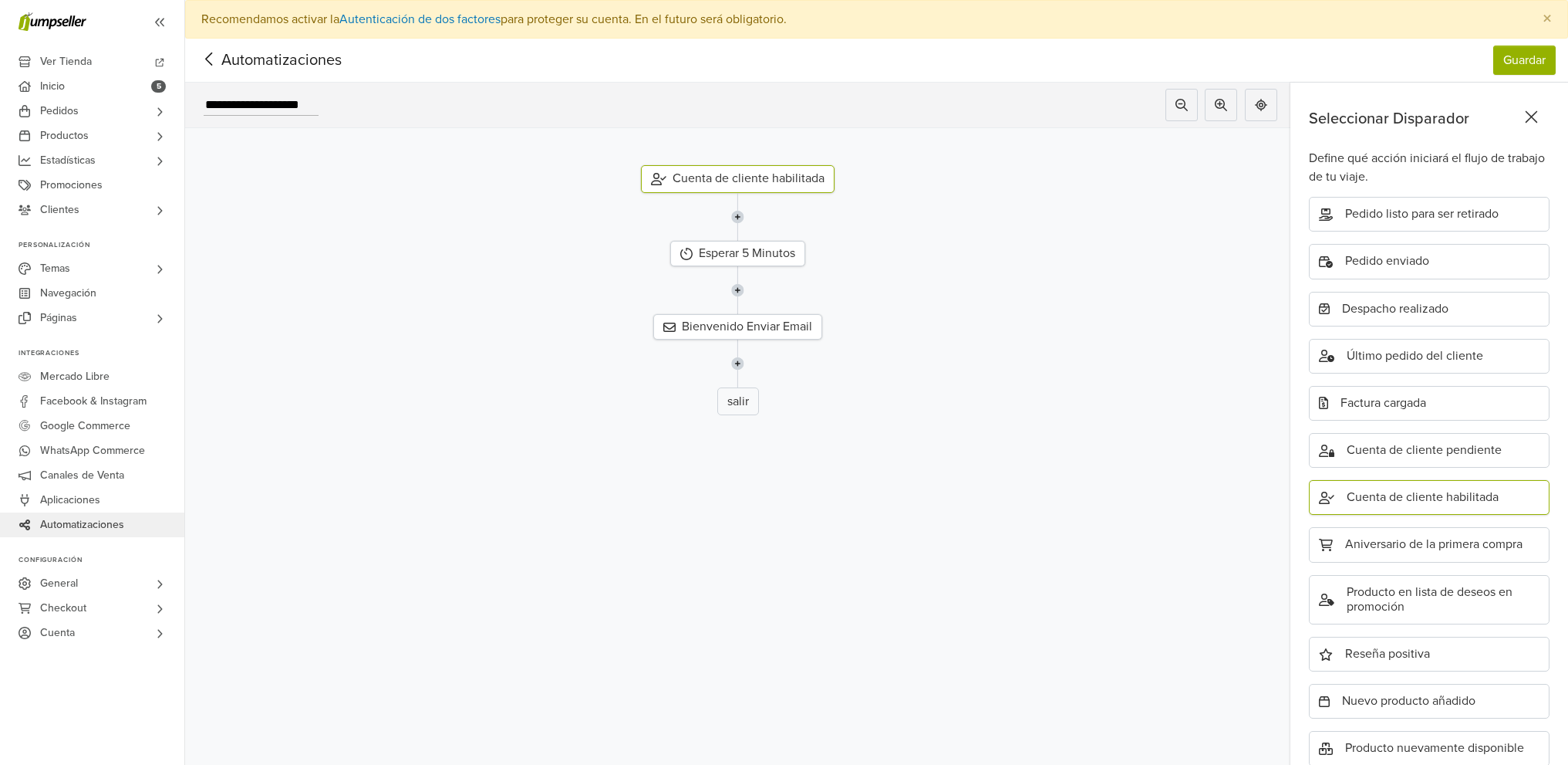
click at [1085, 341] on div at bounding box center [738, 363] width 1128 height 47
